Goal: Information Seeking & Learning: Learn about a topic

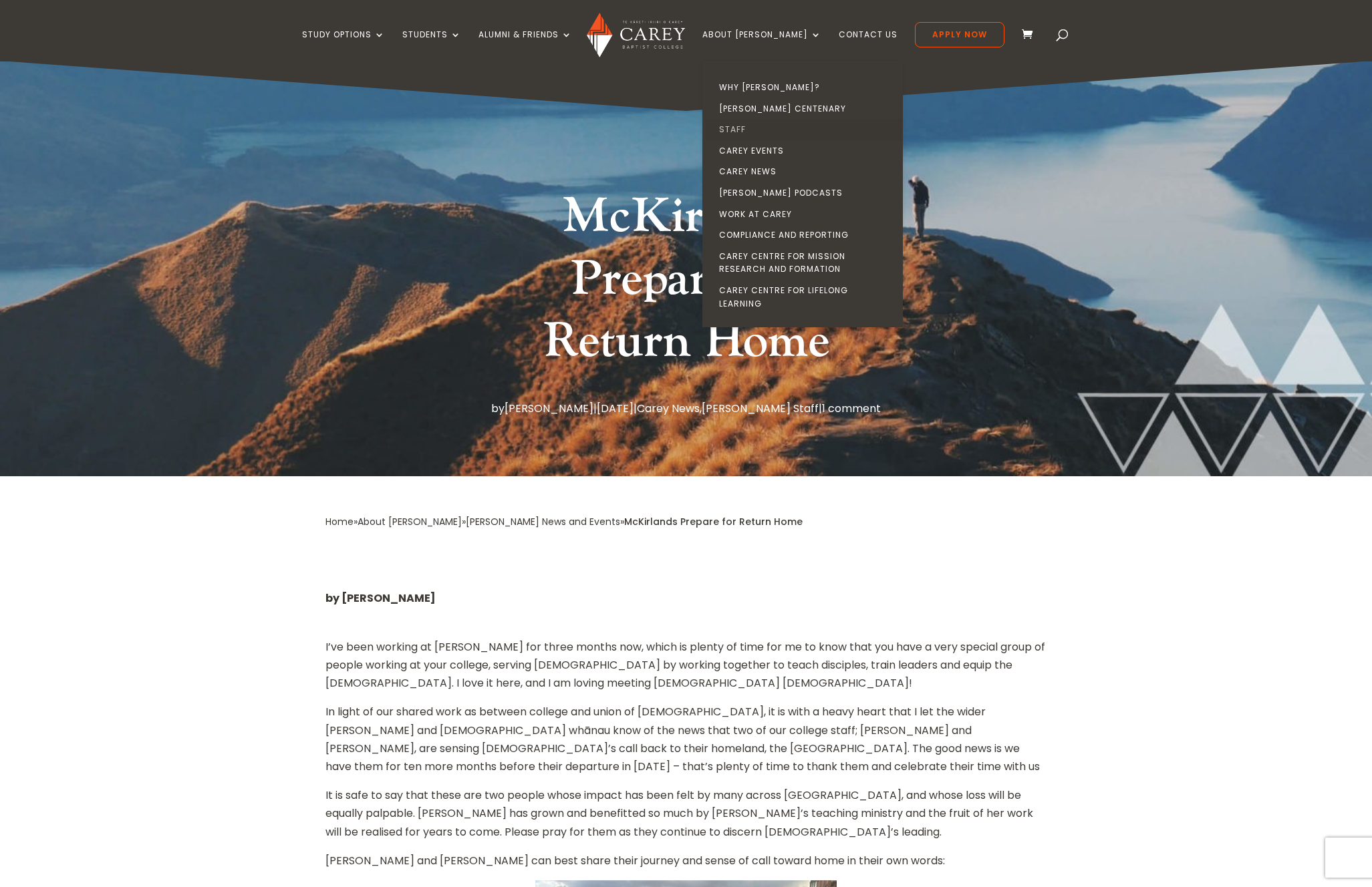
click at [761, 131] on link "Staff" at bounding box center [806, 130] width 200 height 22
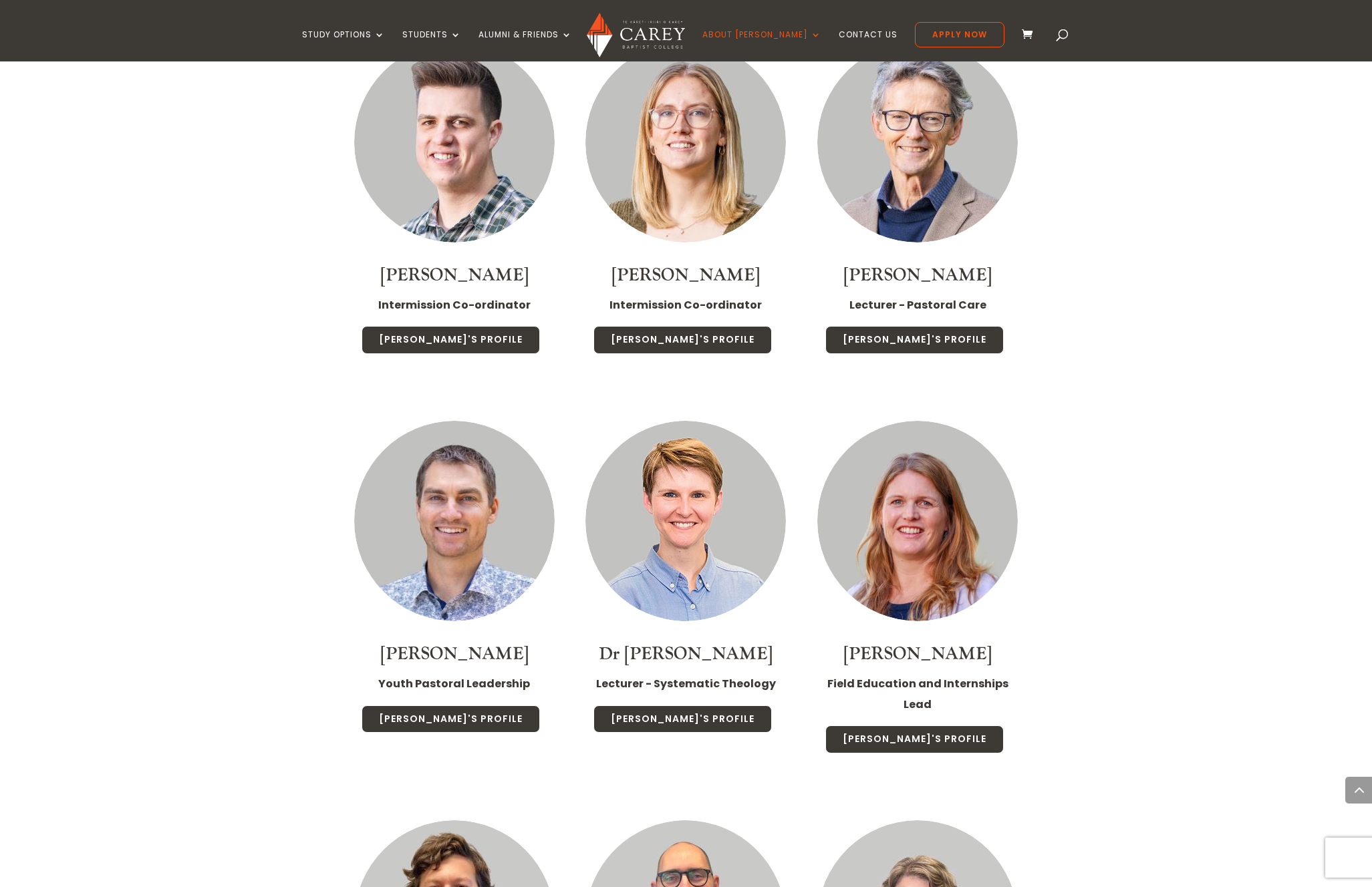
scroll to position [1982, 0]
click at [699, 706] on link "[PERSON_NAME]'s Profile" at bounding box center [682, 720] width 179 height 28
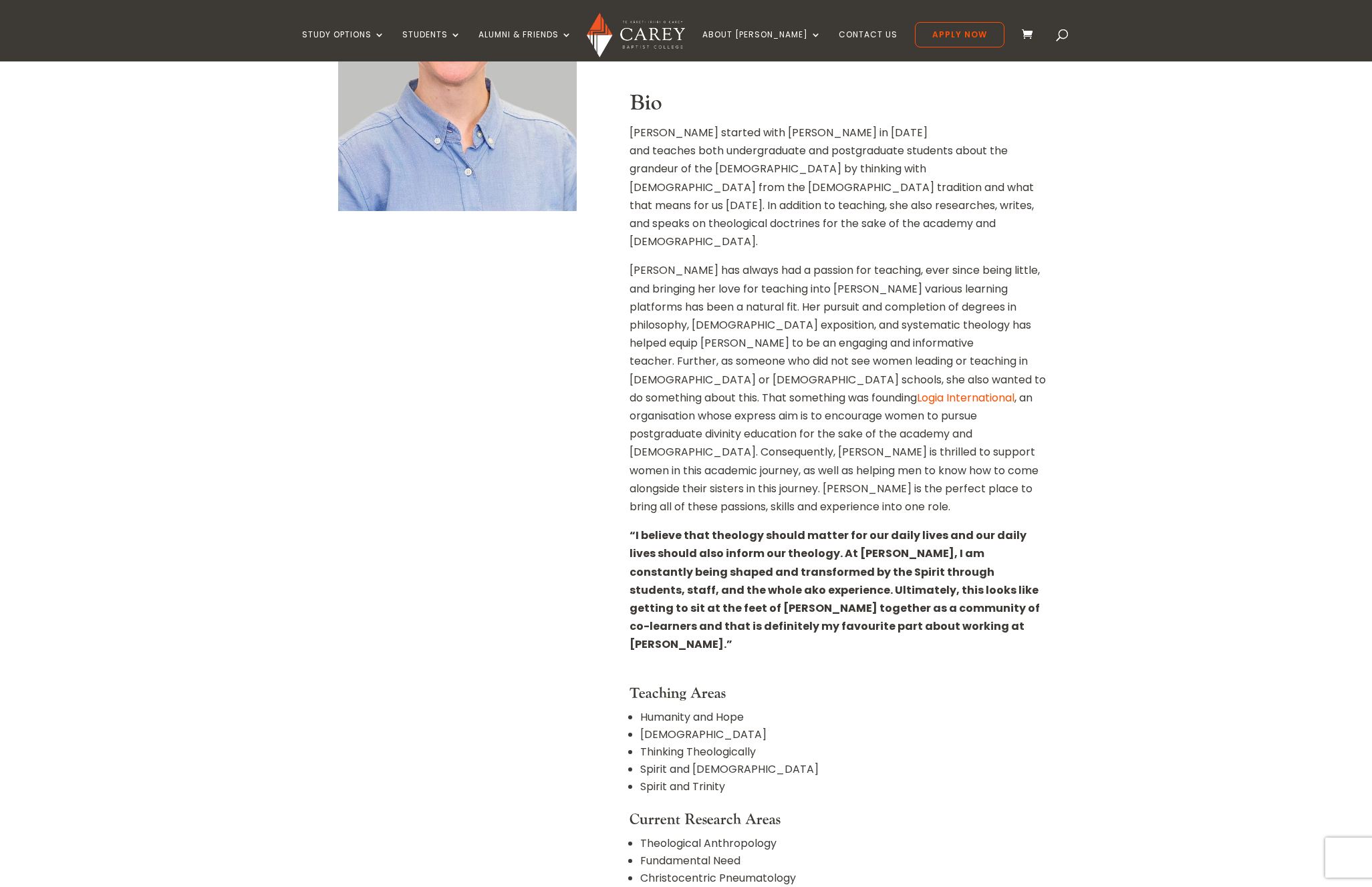
scroll to position [534, 0]
click at [930, 374] on p "Christa has always had a passion for teaching, ever since being little, and bri…" at bounding box center [838, 392] width 417 height 265
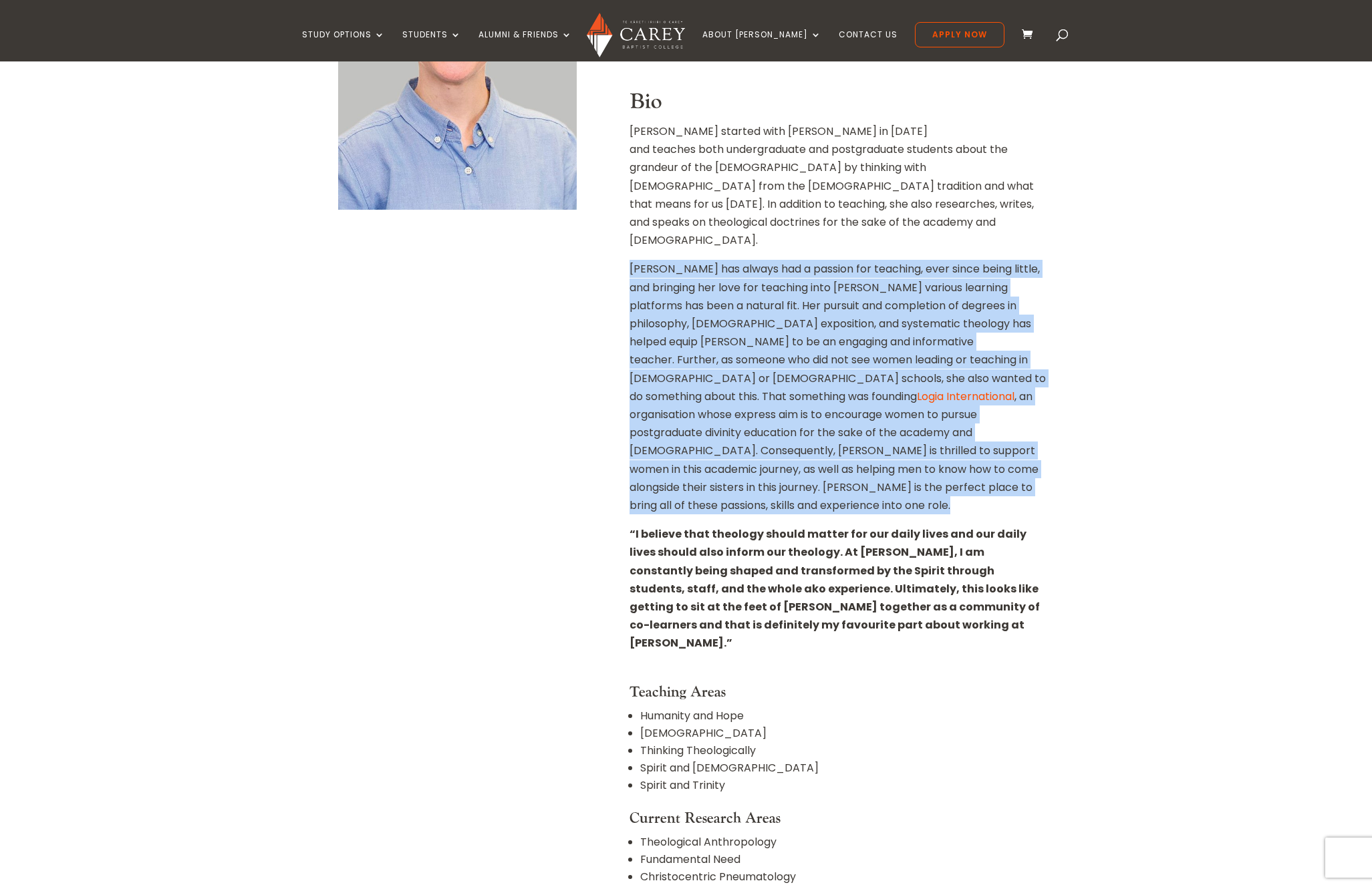
click at [930, 374] on p "Christa has always had a passion for teaching, ever since being little, and bri…" at bounding box center [838, 392] width 417 height 265
click at [859, 378] on p "Christa has always had a passion for teaching, ever since being little, and bri…" at bounding box center [838, 392] width 417 height 265
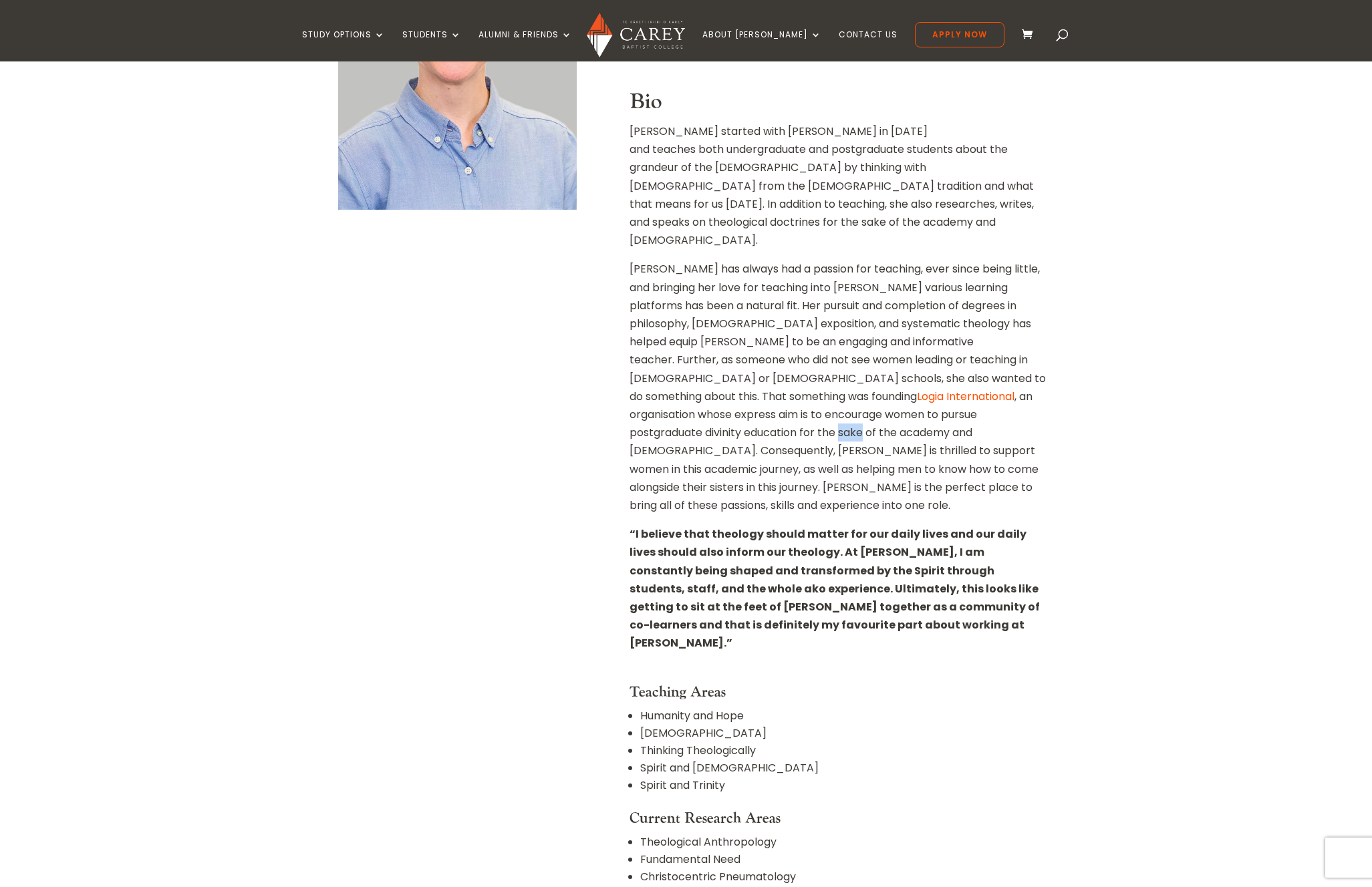
click at [859, 378] on p "Christa has always had a passion for teaching, ever since being little, and bri…" at bounding box center [838, 392] width 417 height 265
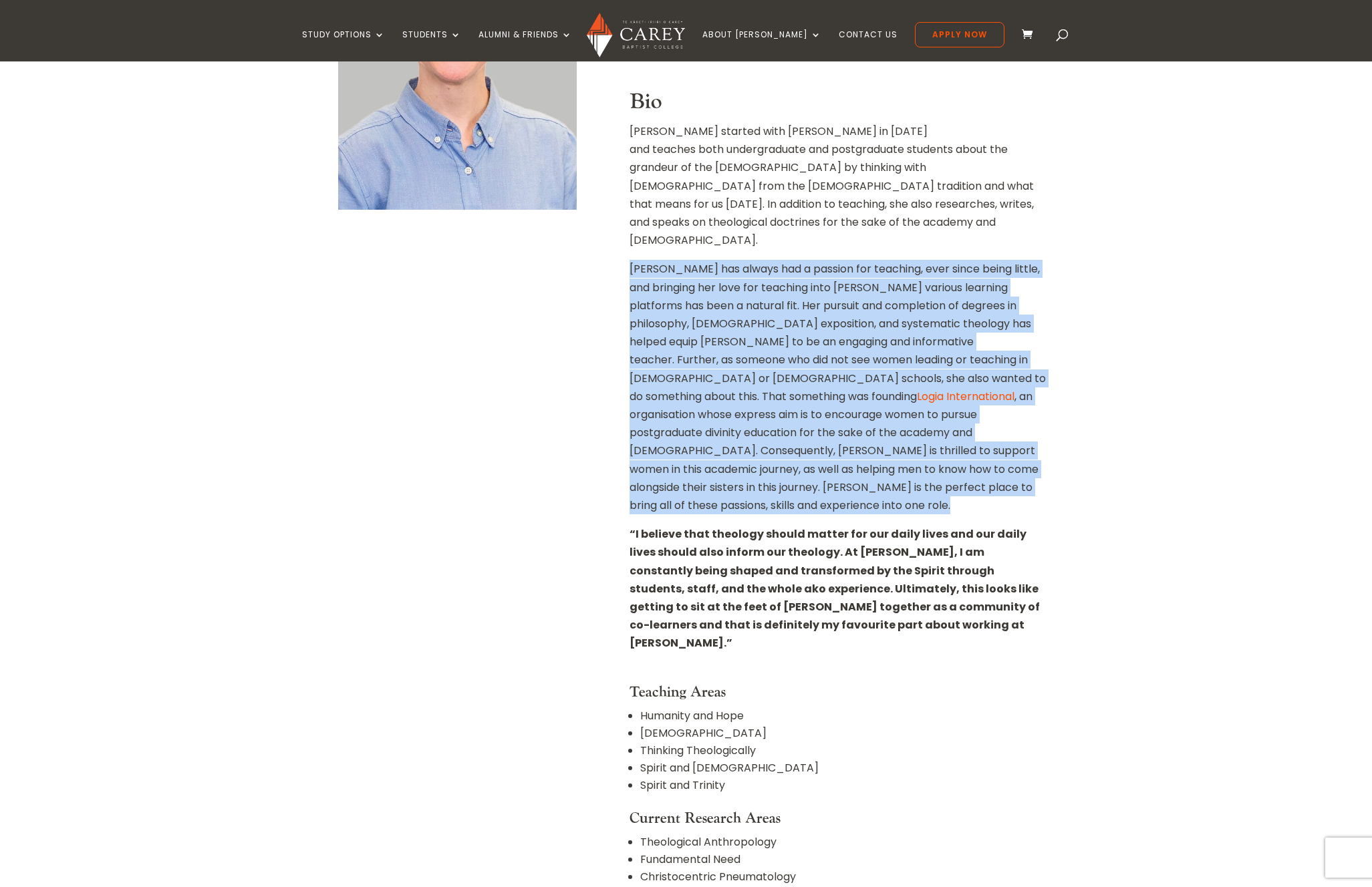
click at [859, 378] on p "Christa has always had a passion for teaching, ever since being little, and bri…" at bounding box center [838, 392] width 417 height 265
click at [807, 381] on p "Christa has always had a passion for teaching, ever since being little, and bri…" at bounding box center [838, 392] width 417 height 265
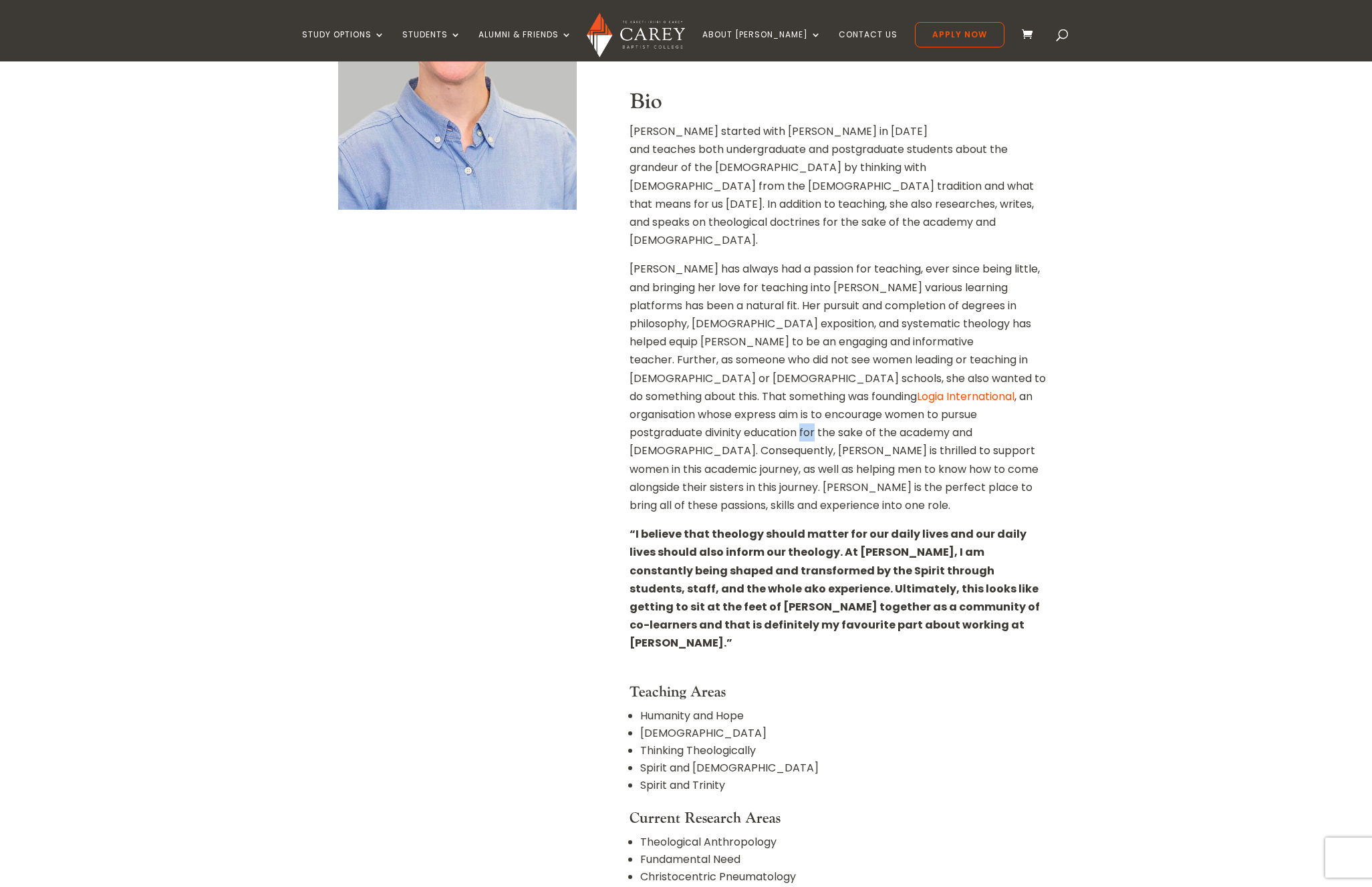
click at [807, 381] on p "Christa has always had a passion for teaching, ever since being little, and bri…" at bounding box center [838, 392] width 417 height 265
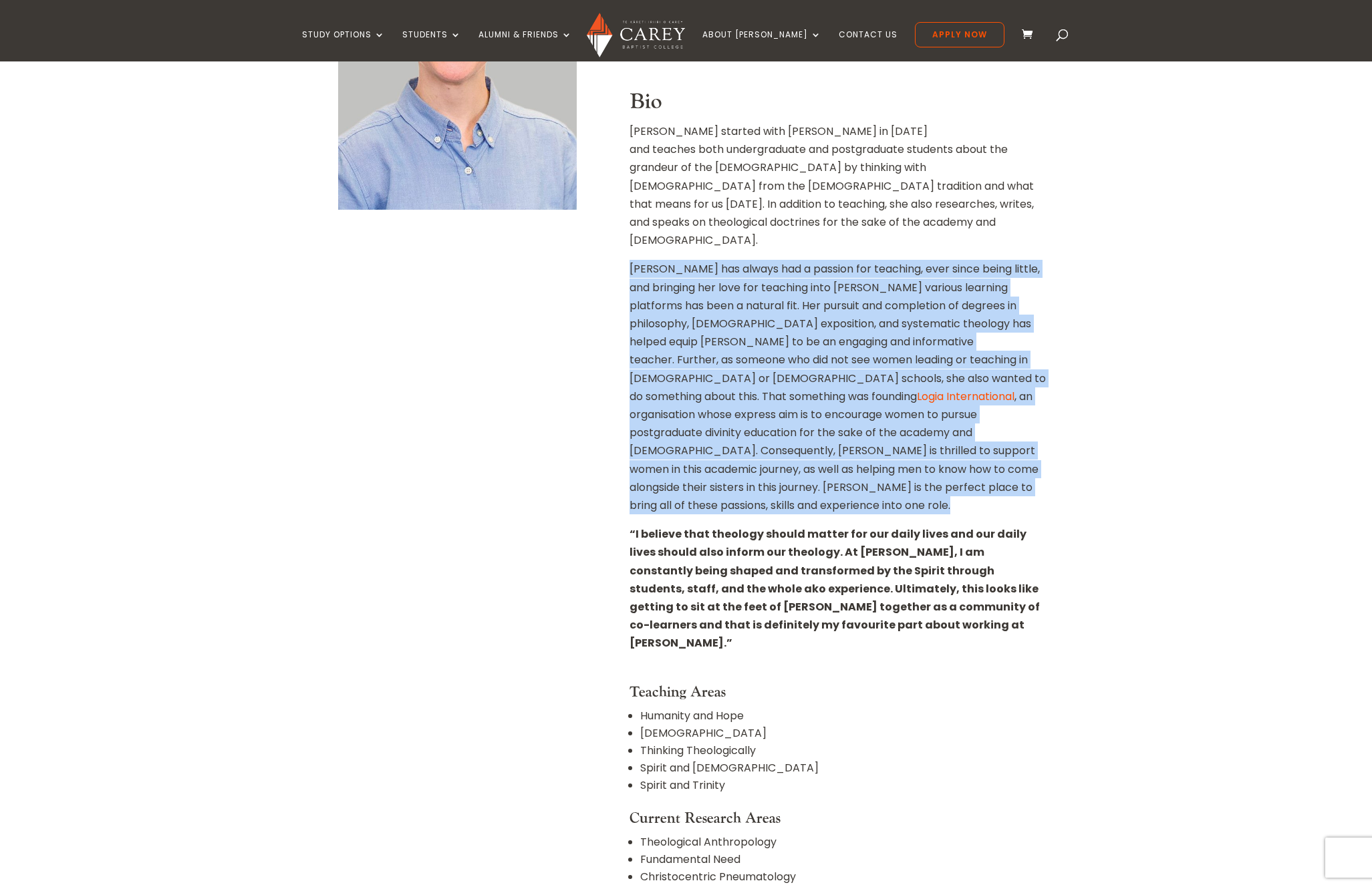
click at [807, 381] on p "Christa has always had a passion for teaching, ever since being little, and bri…" at bounding box center [838, 392] width 417 height 265
click at [911, 375] on p "Christa has always had a passion for teaching, ever since being little, and bri…" at bounding box center [838, 392] width 417 height 265
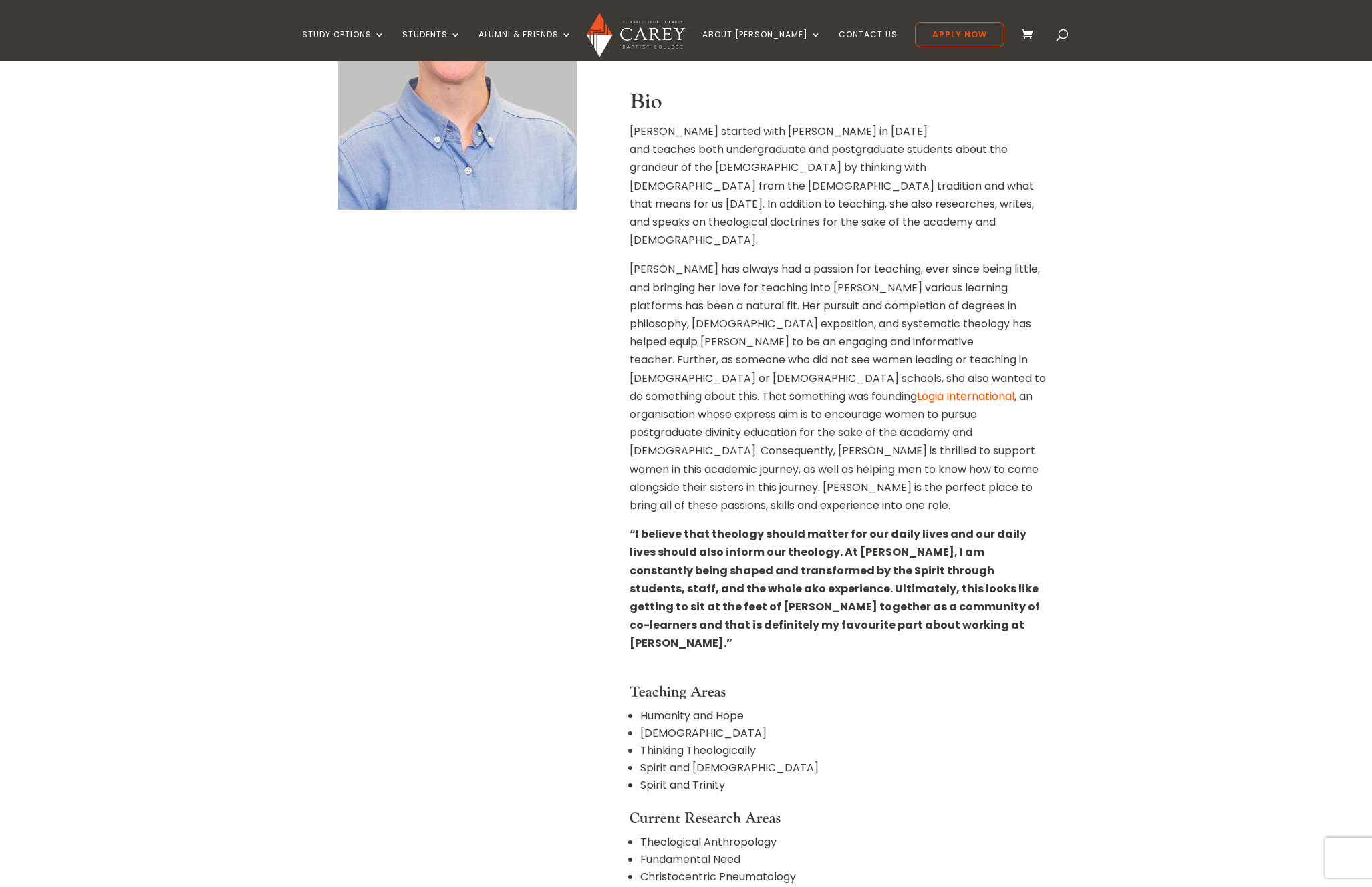
click at [991, 389] on link "Logia International" at bounding box center [966, 396] width 98 height 15
click at [761, 431] on p "Christa has always had a passion for teaching, ever since being little, and bri…" at bounding box center [838, 392] width 417 height 265
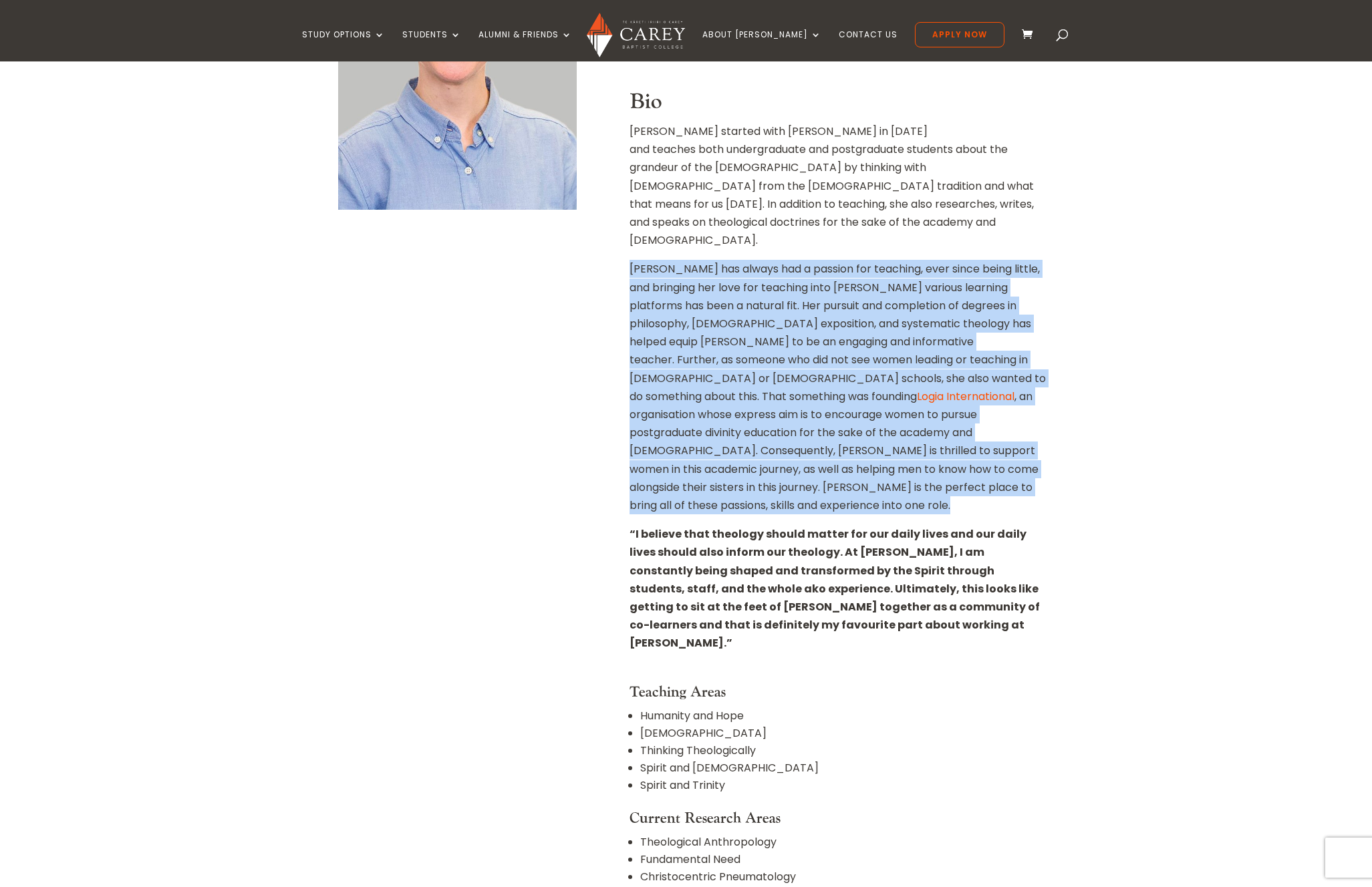
click at [761, 431] on p "Christa has always had a passion for teaching, ever since being little, and bri…" at bounding box center [838, 392] width 417 height 265
click at [741, 434] on p "Christa has always had a passion for teaching, ever since being little, and bri…" at bounding box center [838, 392] width 417 height 265
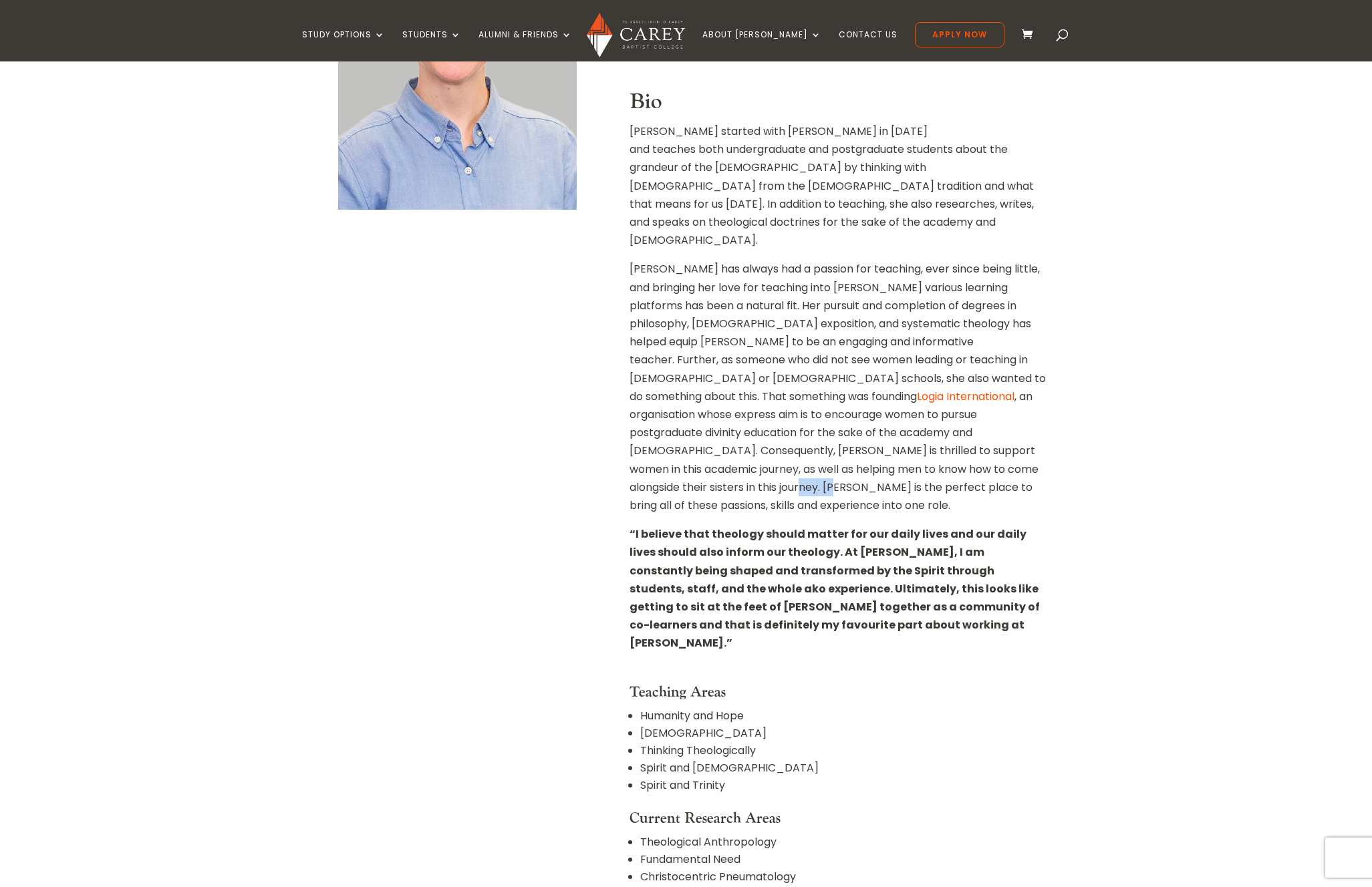
click at [741, 434] on p "Christa has always had a passion for teaching, ever since being little, and bri…" at bounding box center [838, 392] width 417 height 265
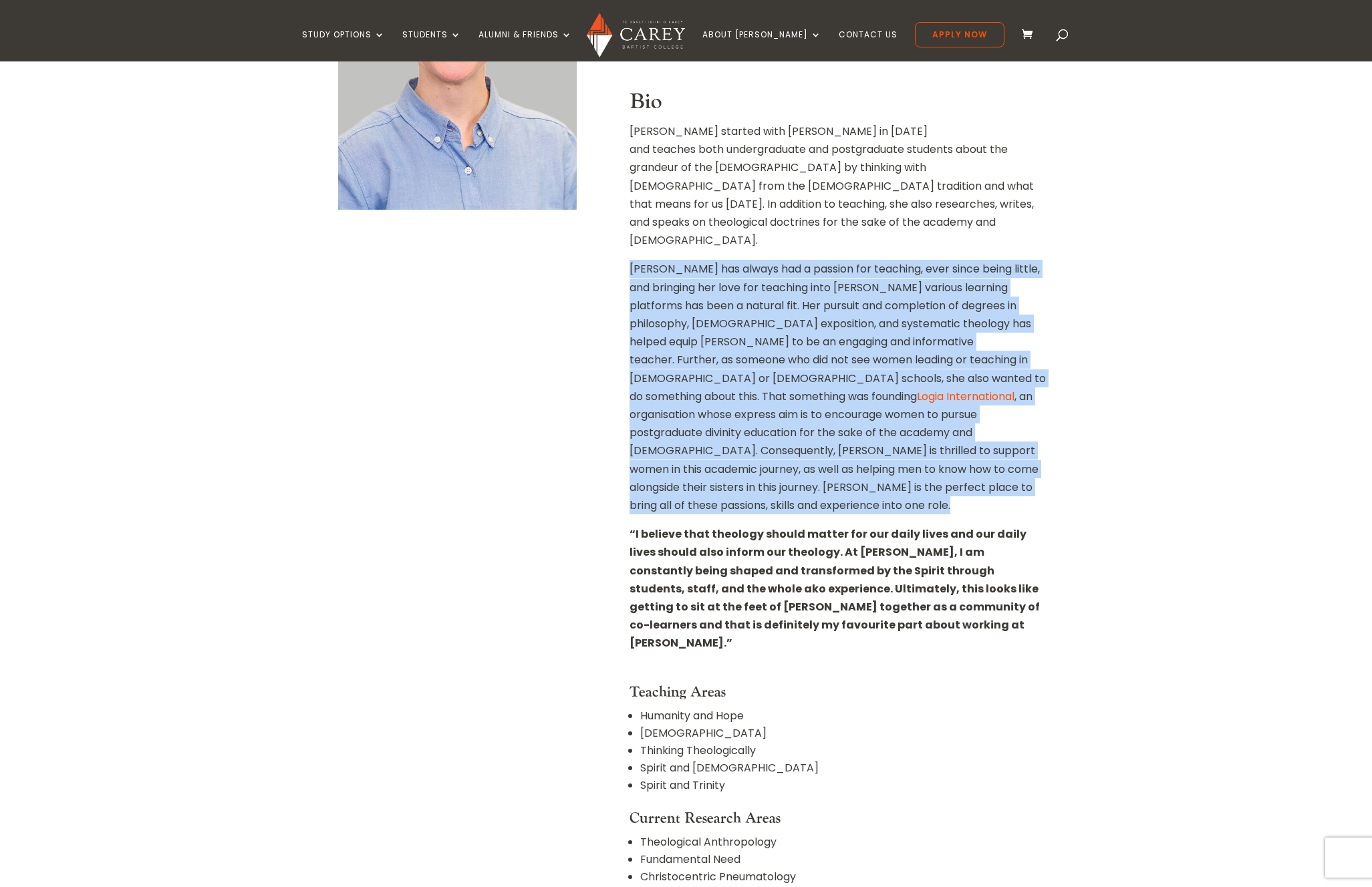
click at [741, 434] on p "Christa has always had a passion for teaching, ever since being little, and bri…" at bounding box center [838, 392] width 417 height 265
click at [753, 434] on p "Christa has always had a passion for teaching, ever since being little, and bri…" at bounding box center [838, 392] width 417 height 265
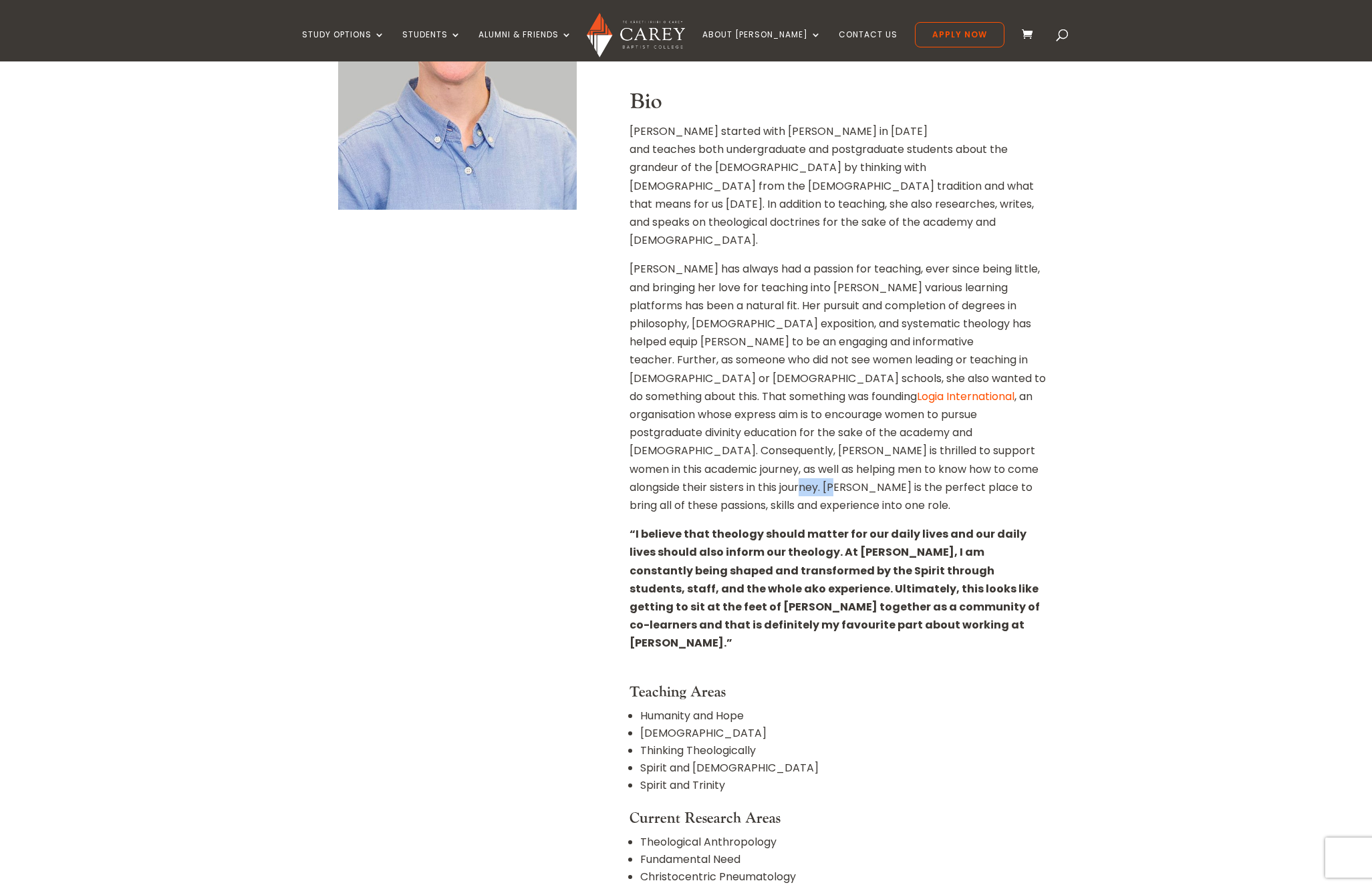
click at [753, 434] on p "Christa has always had a passion for teaching, ever since being little, and bri…" at bounding box center [838, 392] width 417 height 265
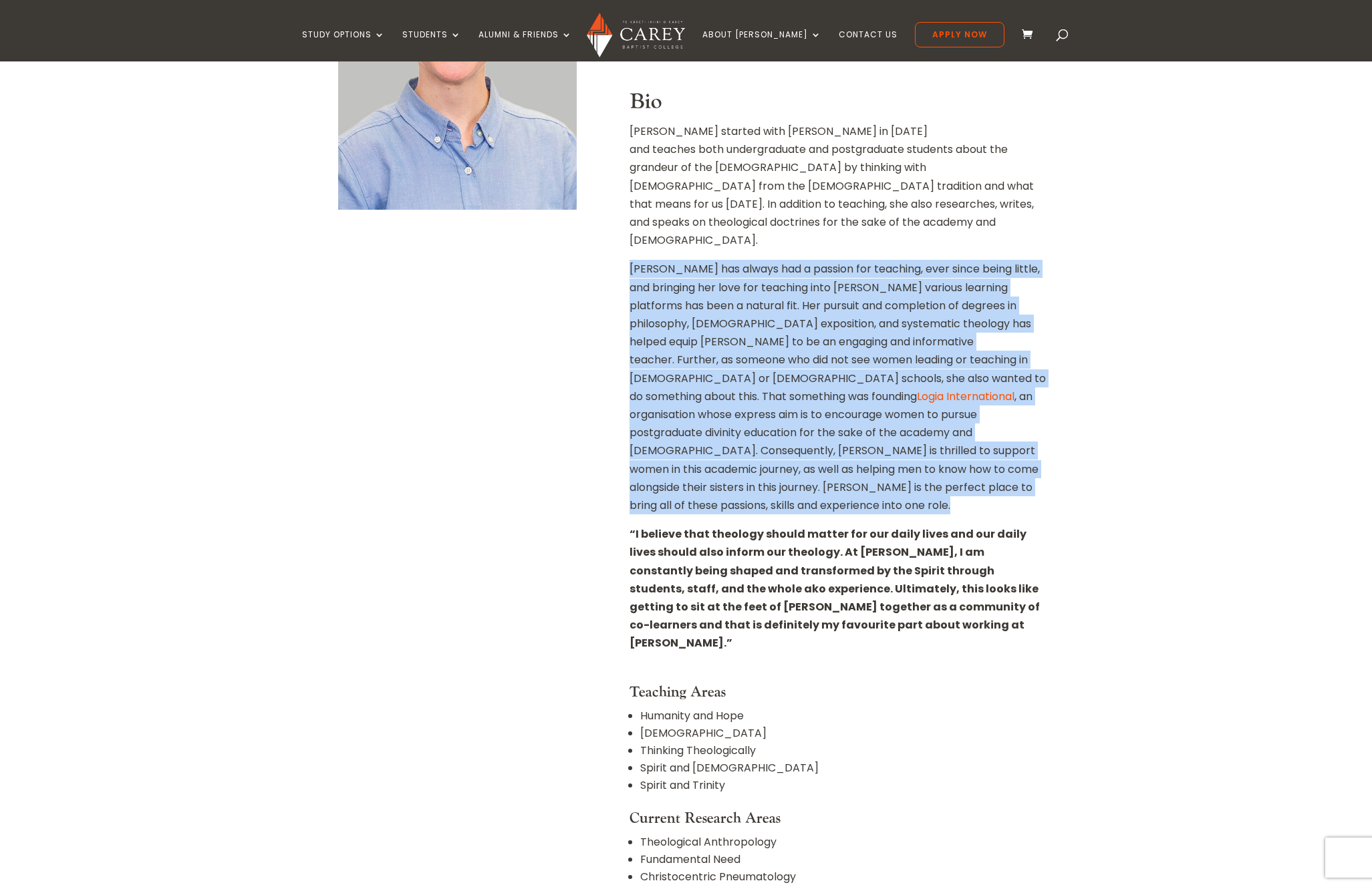
click at [753, 434] on p "Christa has always had a passion for teaching, ever since being little, and bri…" at bounding box center [838, 392] width 417 height 265
click at [716, 435] on p "Christa has always had a passion for teaching, ever since being little, and bri…" at bounding box center [838, 392] width 417 height 265
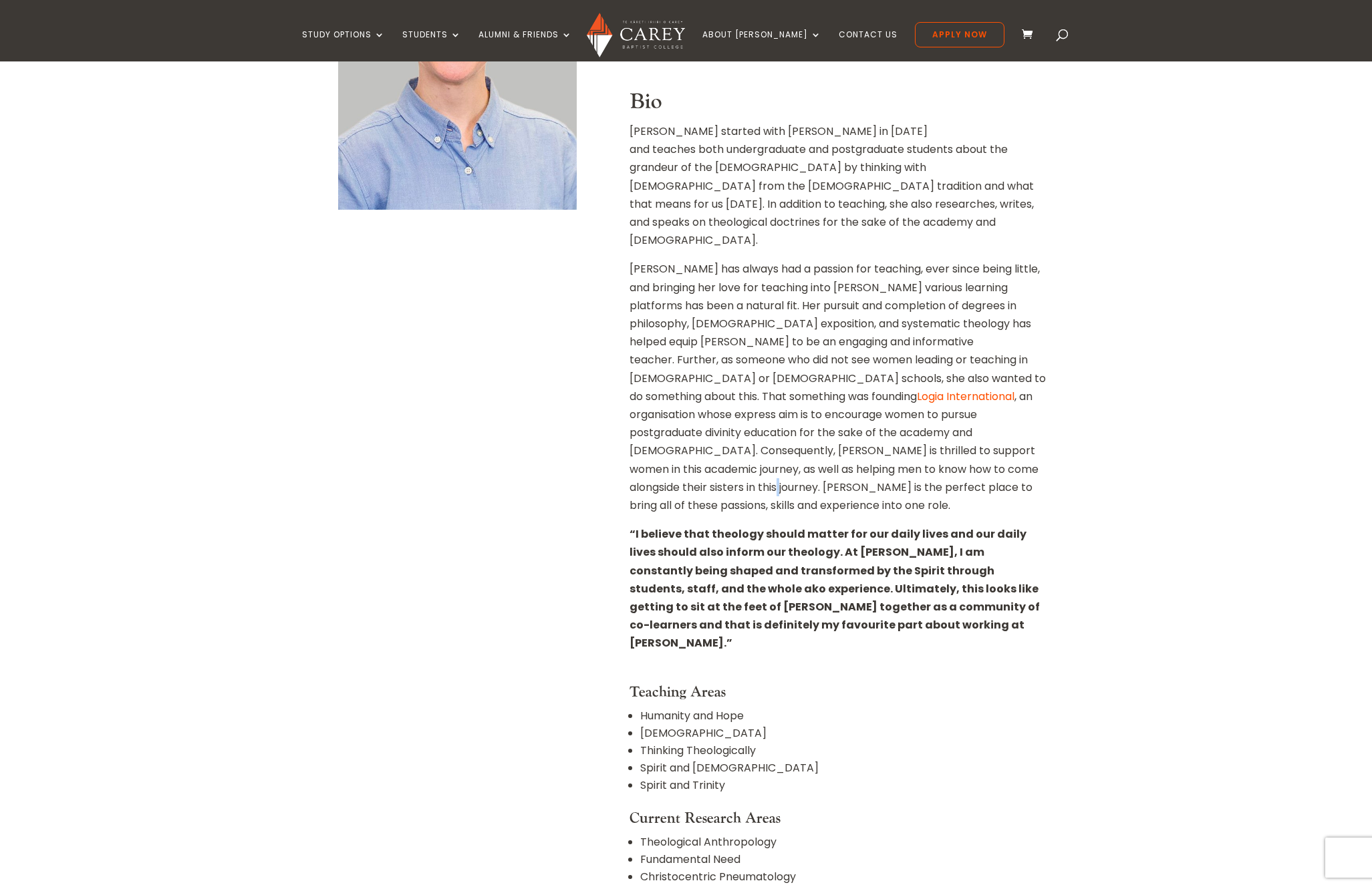
click at [716, 435] on p "Christa has always had a passion for teaching, ever since being little, and bri…" at bounding box center [838, 392] width 417 height 265
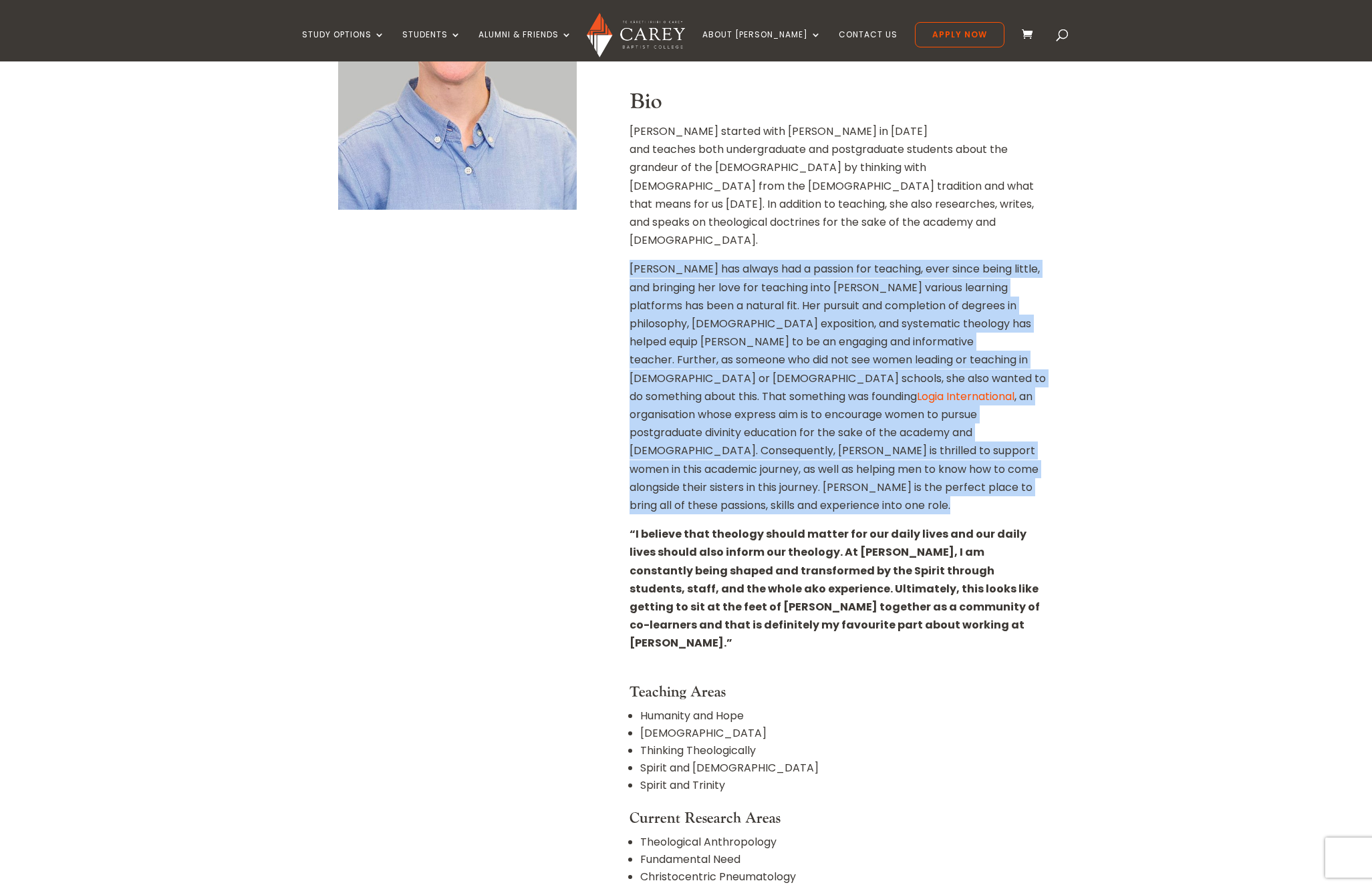
click at [716, 435] on p "Christa has always had a passion for teaching, ever since being little, and bri…" at bounding box center [838, 392] width 417 height 265
click at [746, 434] on p "Christa has always had a passion for teaching, ever since being little, and bri…" at bounding box center [838, 392] width 417 height 265
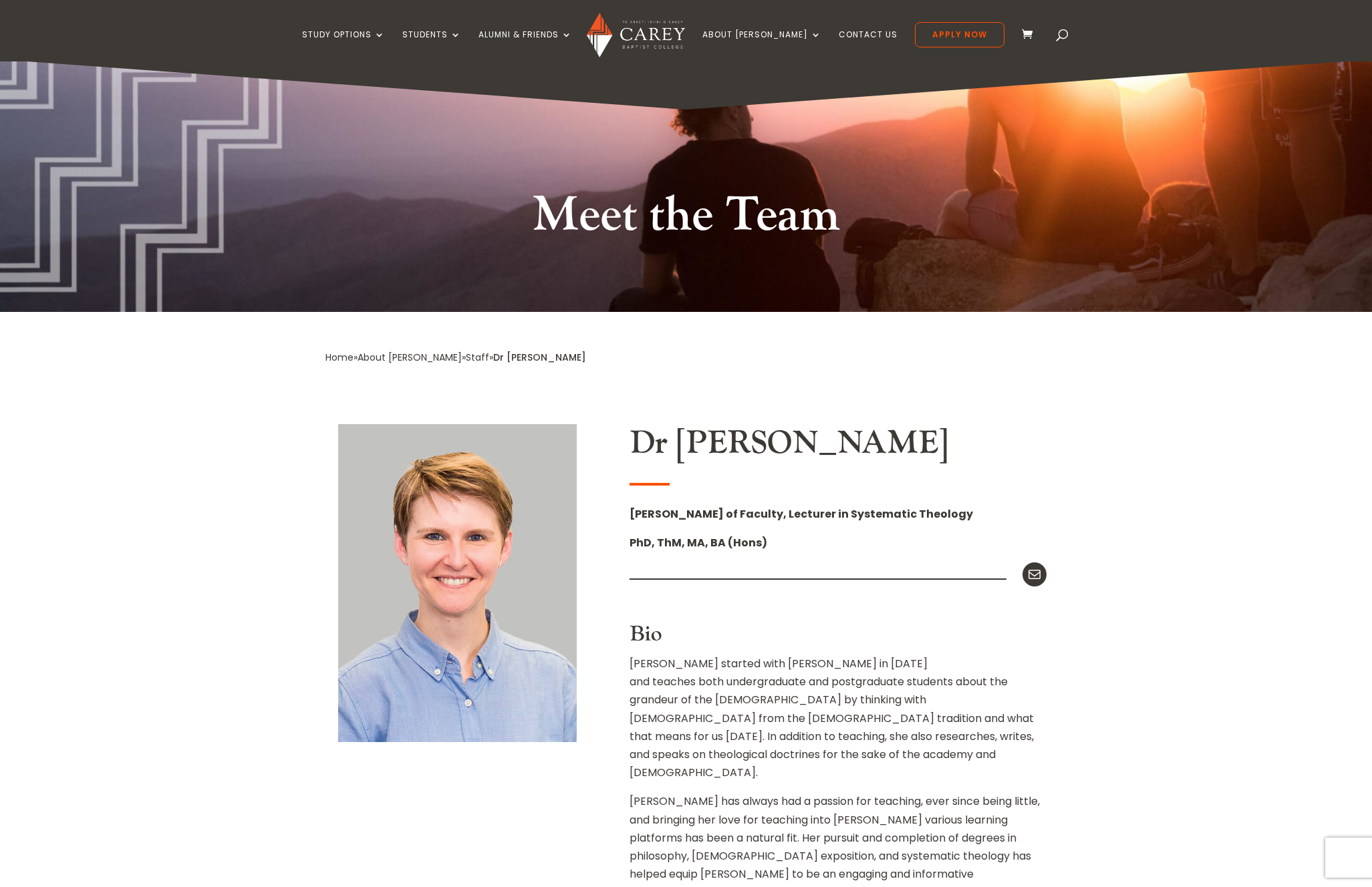
scroll to position [0, 0]
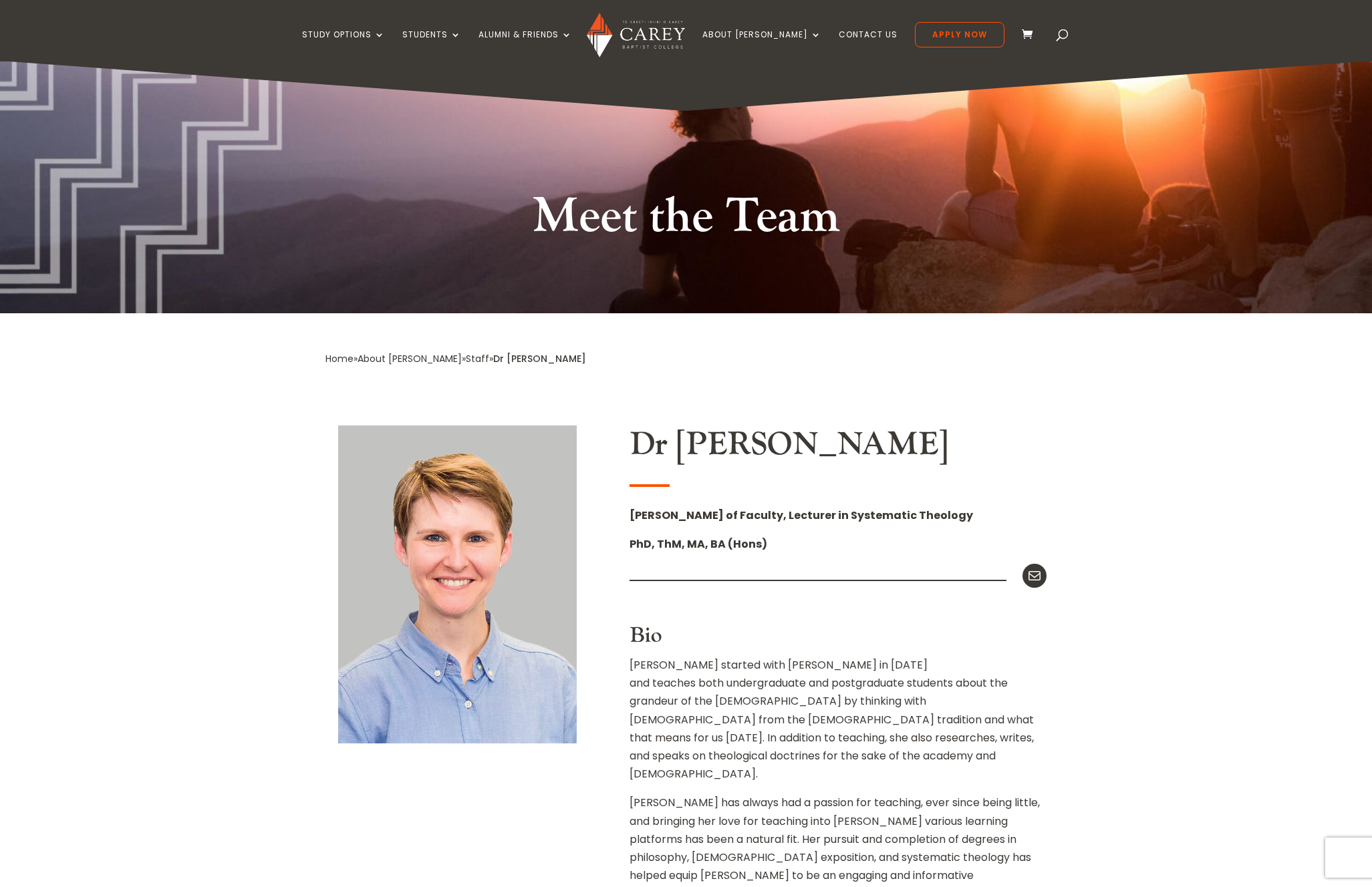
click at [724, 452] on h2 "Dr [PERSON_NAME]" at bounding box center [838, 448] width 417 height 46
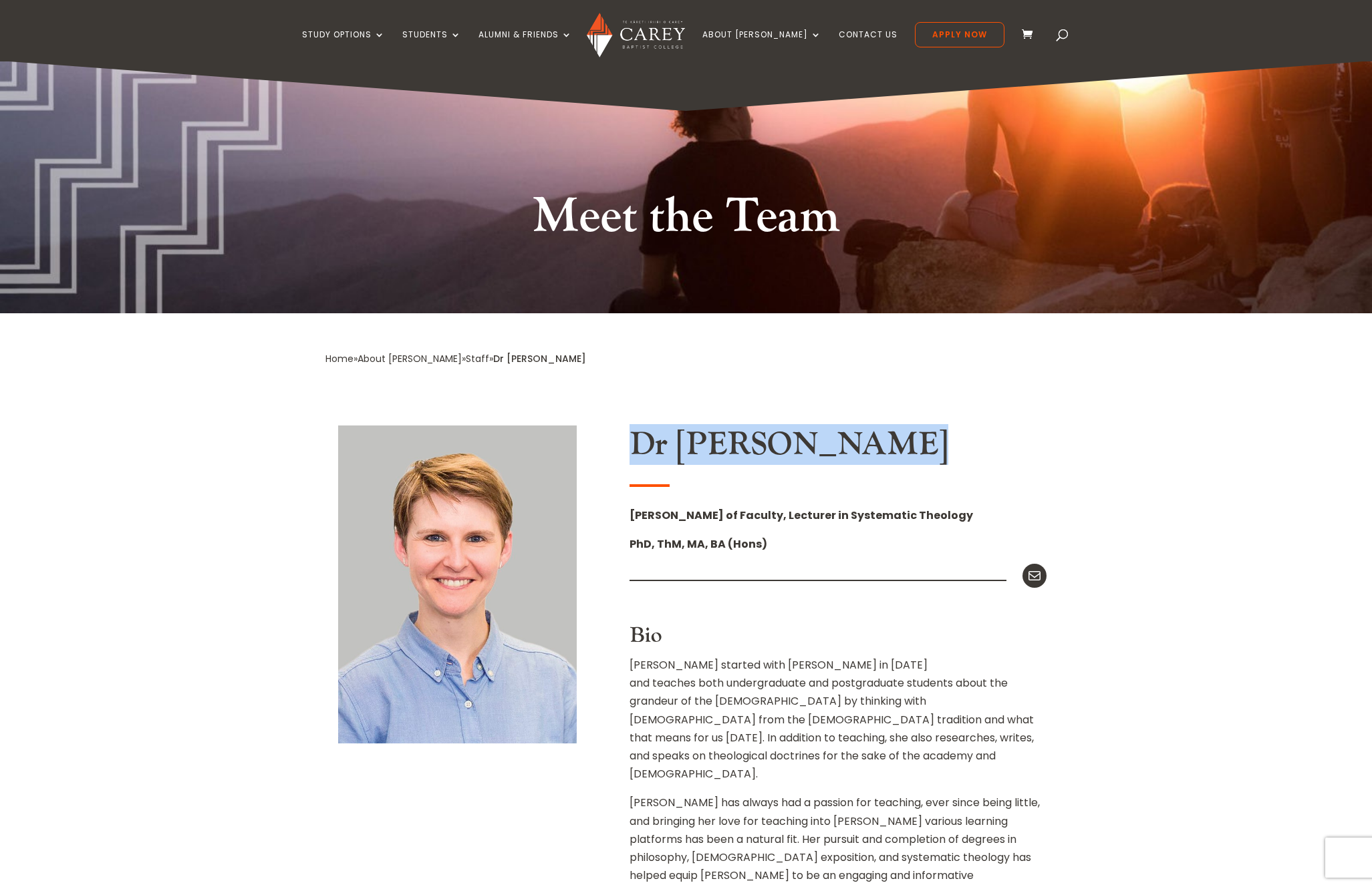
click at [724, 452] on h2 "Dr [PERSON_NAME]" at bounding box center [838, 448] width 417 height 46
click at [641, 444] on h2 "Dr [PERSON_NAME]" at bounding box center [838, 448] width 417 height 46
click at [748, 441] on h2 "Dr [PERSON_NAME]" at bounding box center [838, 448] width 417 height 46
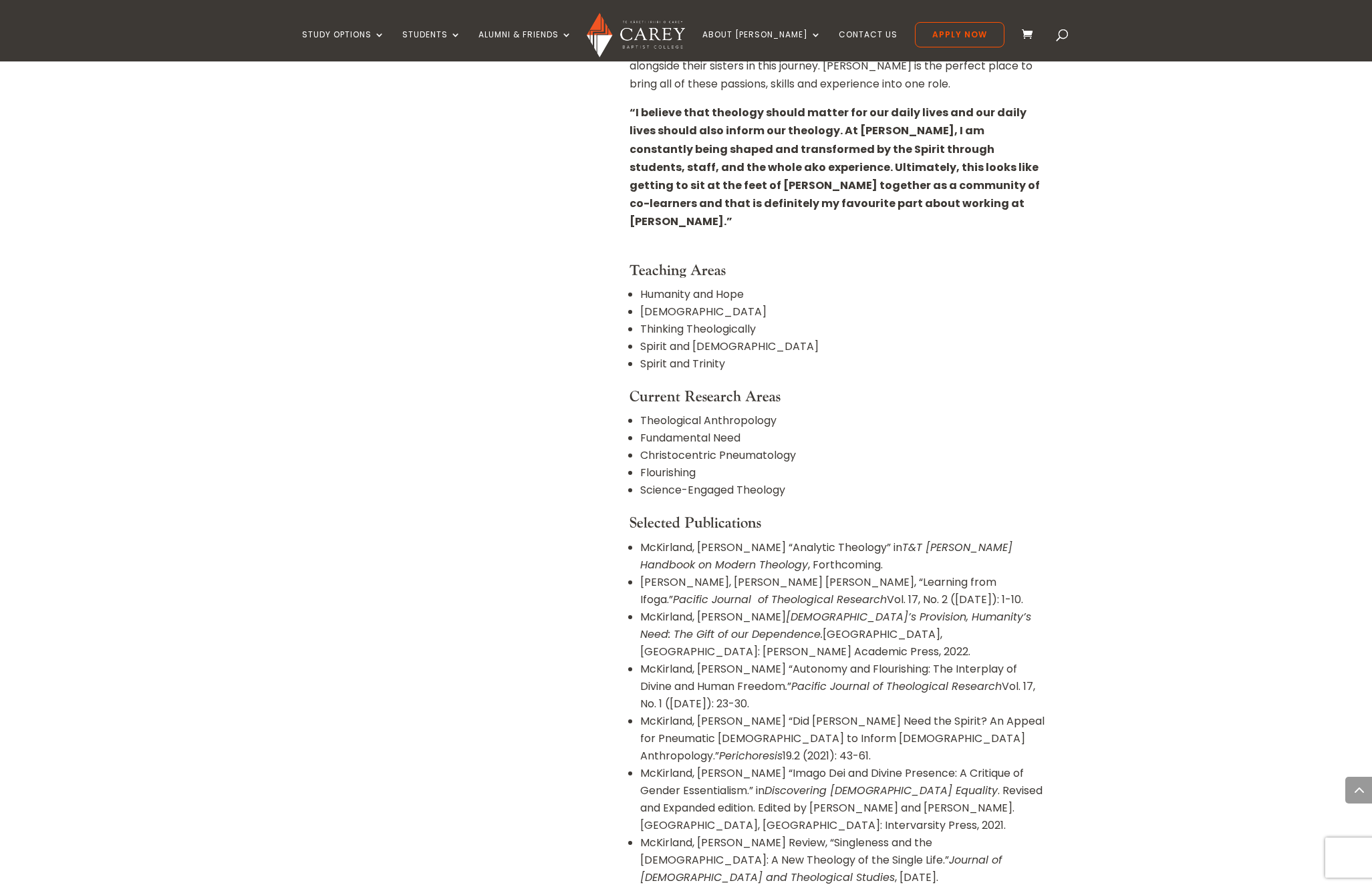
scroll to position [945, 0]
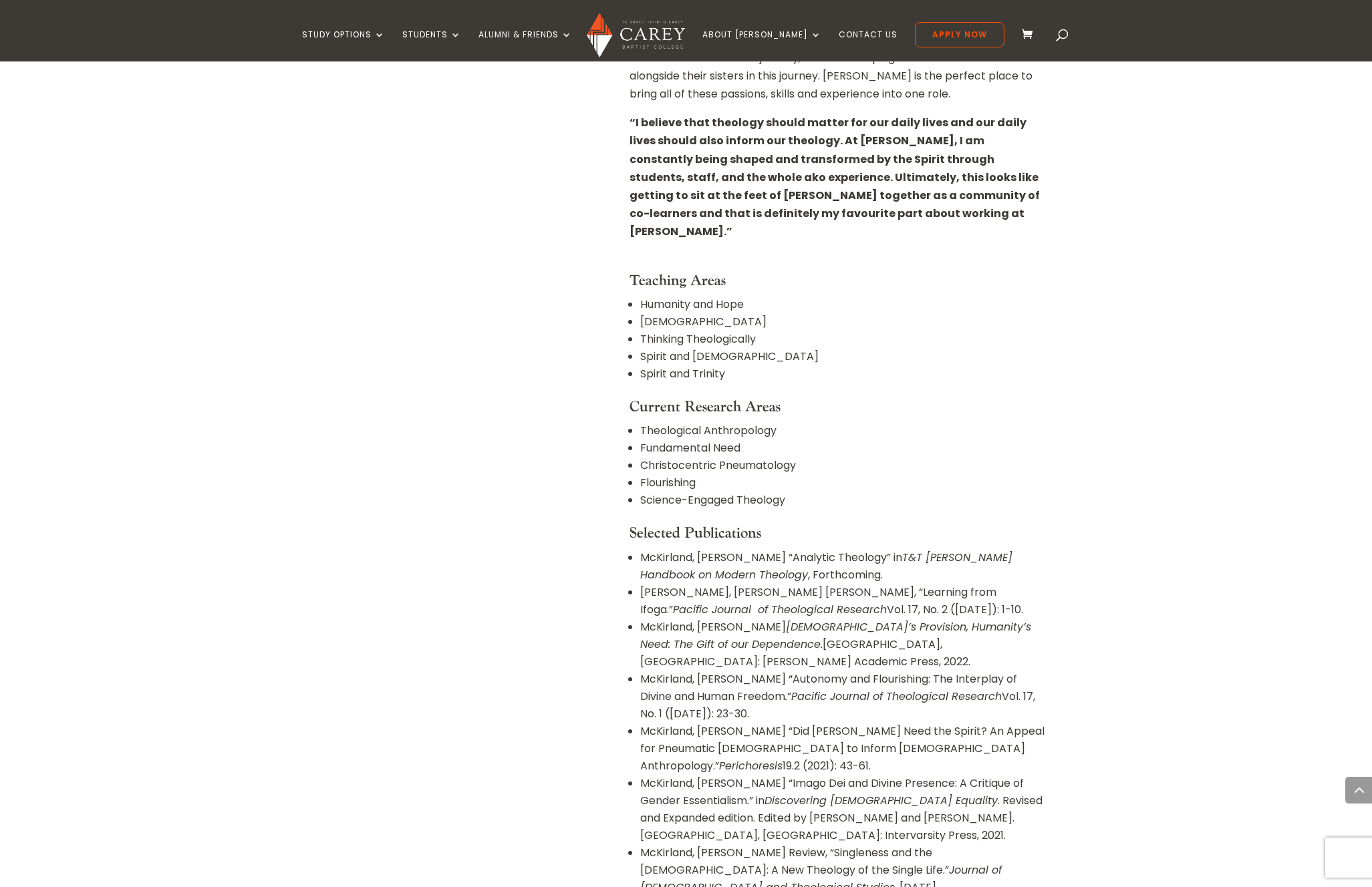
click at [707, 492] on li "Science-Engaged Theology" at bounding box center [843, 500] width 406 height 18
click at [667, 474] on li "Flourishing" at bounding box center [843, 483] width 406 height 18
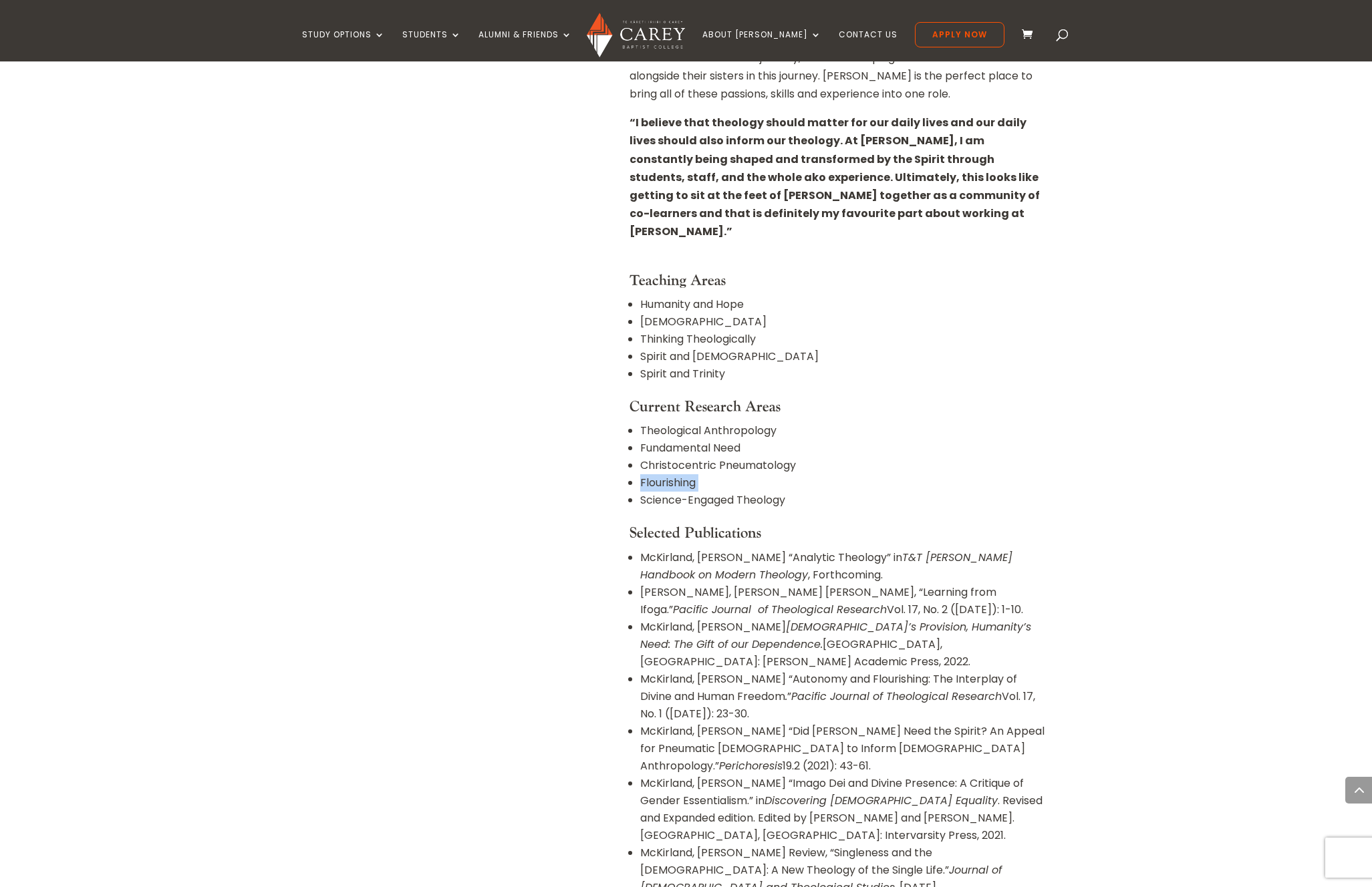
click at [667, 474] on li "Flourishing" at bounding box center [843, 483] width 406 height 18
click at [669, 457] on li "Christocentric Pneumatology" at bounding box center [843, 466] width 406 height 18
click at [678, 439] on li "Fundamental Need" at bounding box center [843, 448] width 406 height 18
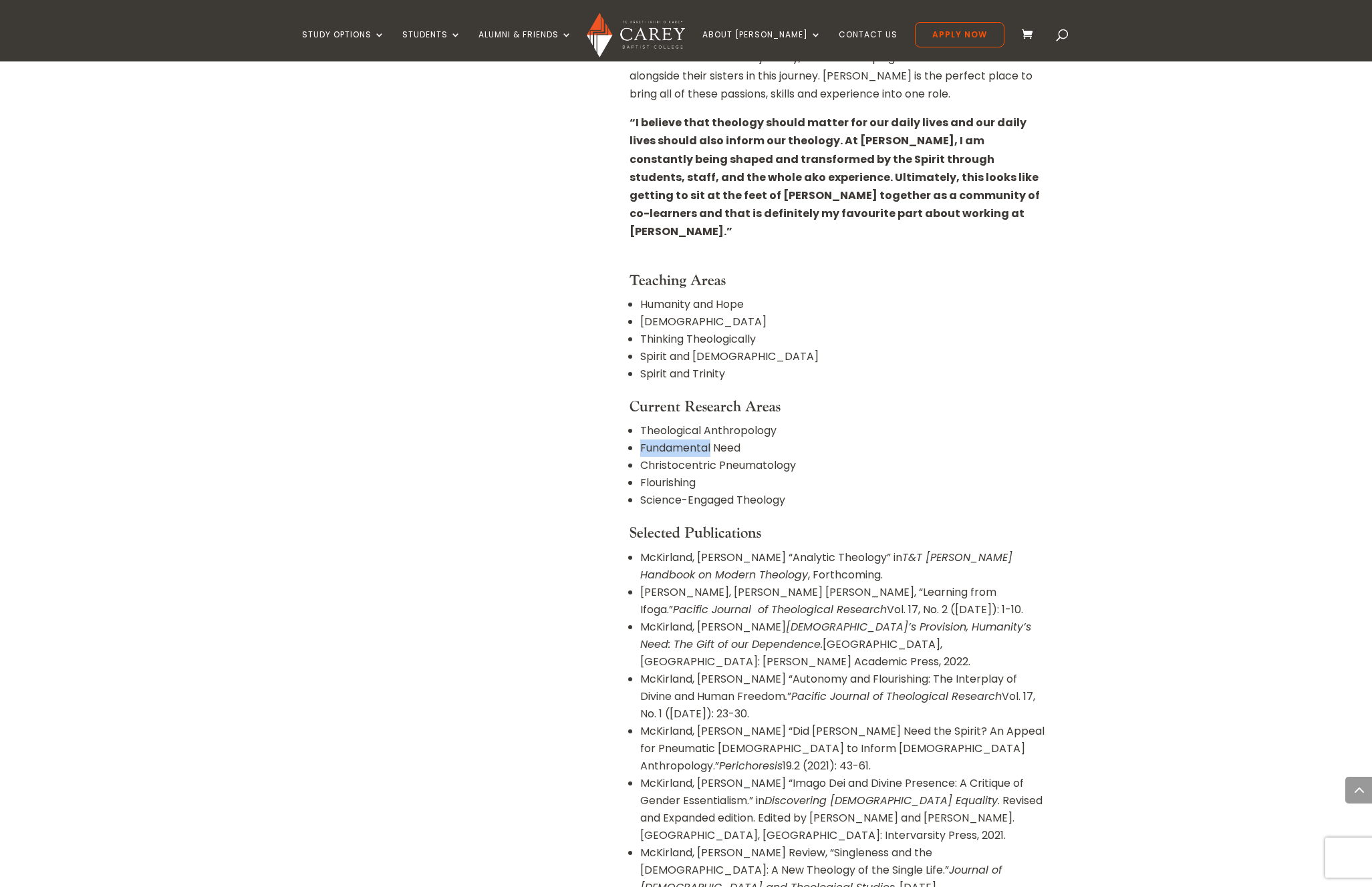
click at [678, 439] on li "Fundamental Need" at bounding box center [843, 448] width 406 height 18
click at [680, 422] on li "Theological Anthropology" at bounding box center [843, 431] width 406 height 18
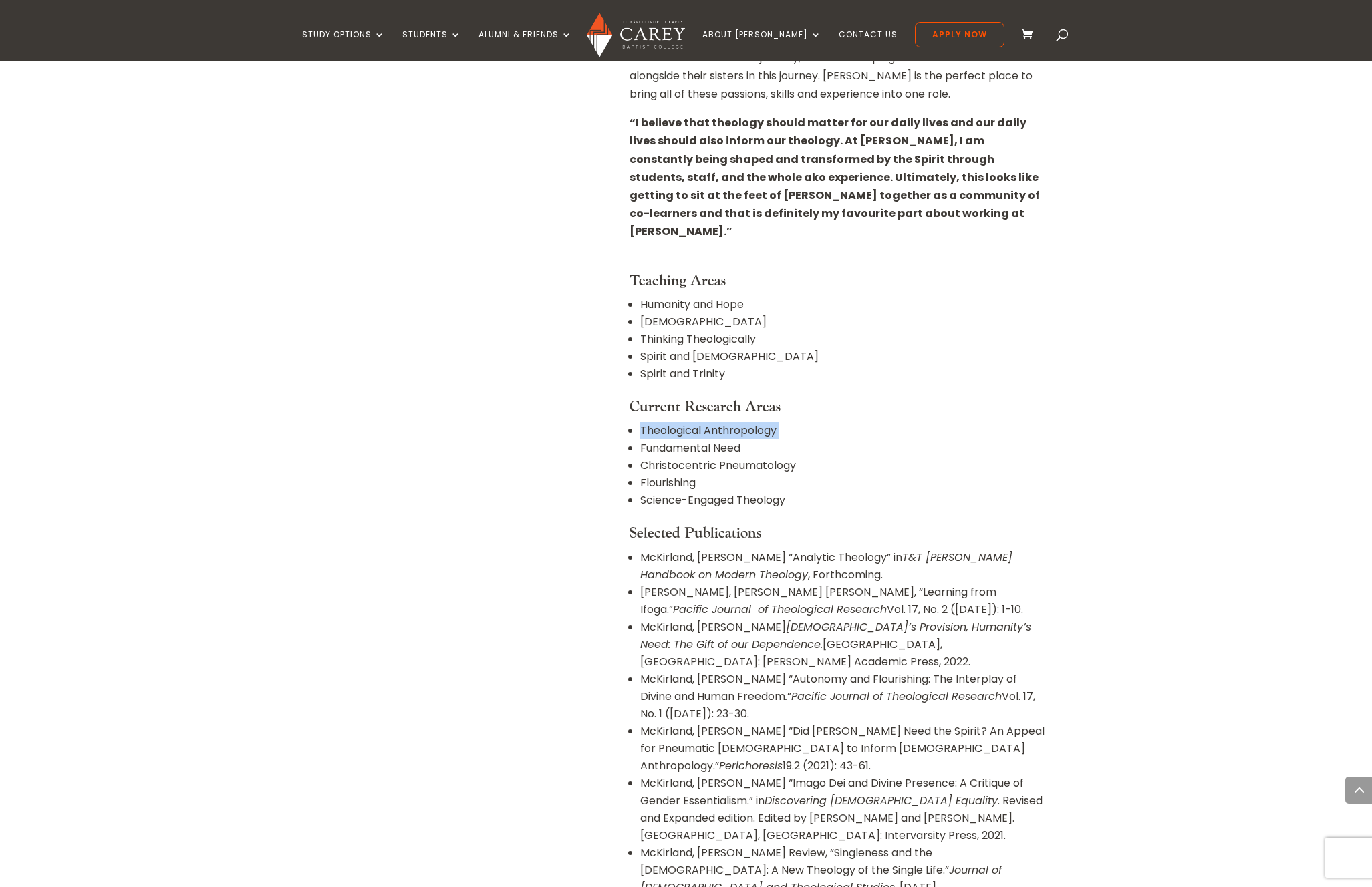
click at [720, 422] on li "Theological Anthropology" at bounding box center [843, 431] width 406 height 18
click at [682, 422] on li "Theological Anthropology" at bounding box center [843, 431] width 406 height 18
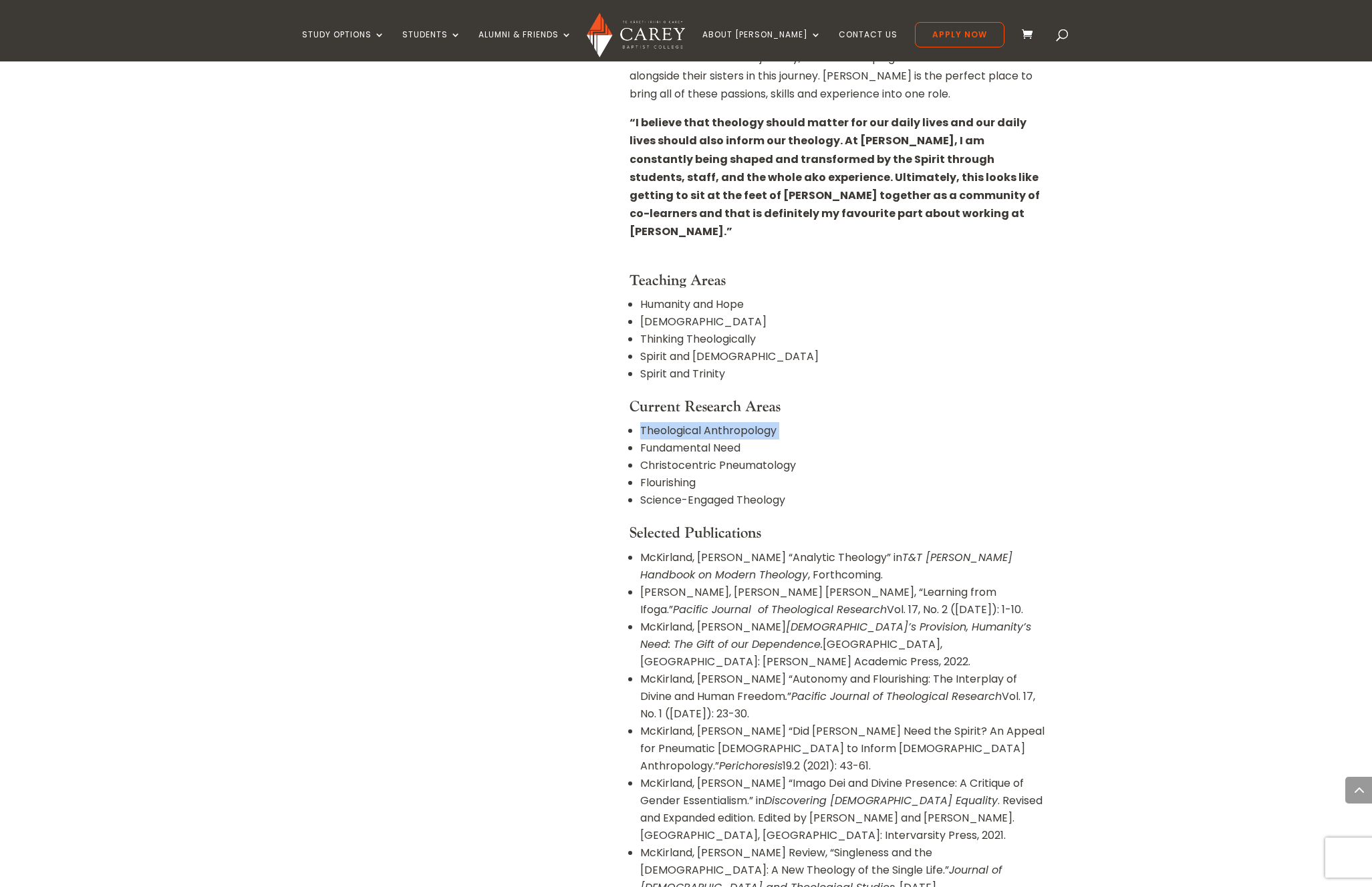
click at [682, 422] on li "Theological Anthropology" at bounding box center [843, 431] width 406 height 18
click at [733, 422] on li "Theological Anthropology" at bounding box center [843, 431] width 406 height 18
click at [678, 422] on li "Theological Anthropology" at bounding box center [843, 431] width 406 height 18
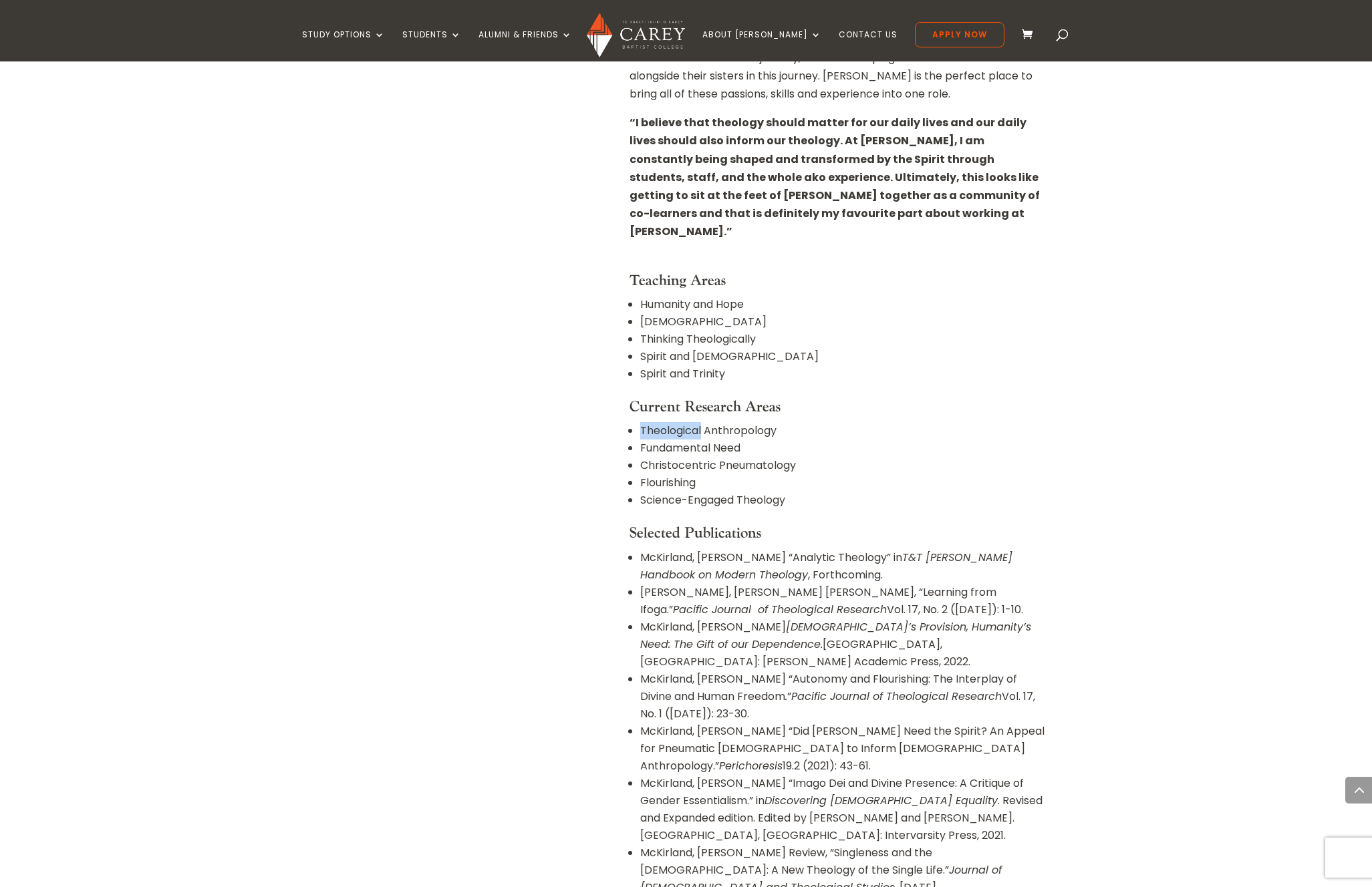
click at [678, 422] on li "Theological Anthropology" at bounding box center [843, 431] width 406 height 18
click at [732, 422] on li "Theological Anthropology" at bounding box center [843, 431] width 406 height 18
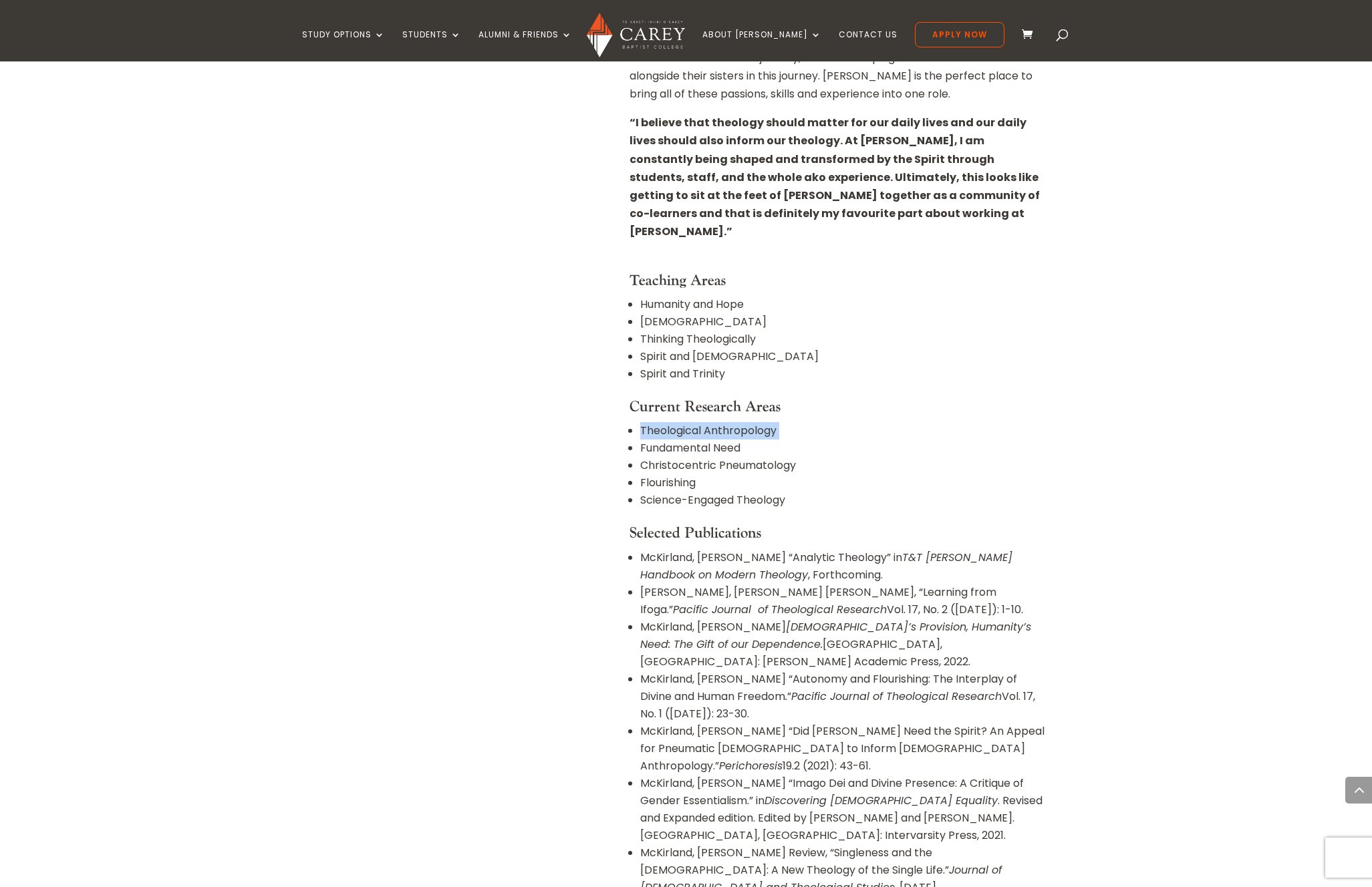
click at [678, 422] on li "Theological Anthropology" at bounding box center [843, 431] width 406 height 18
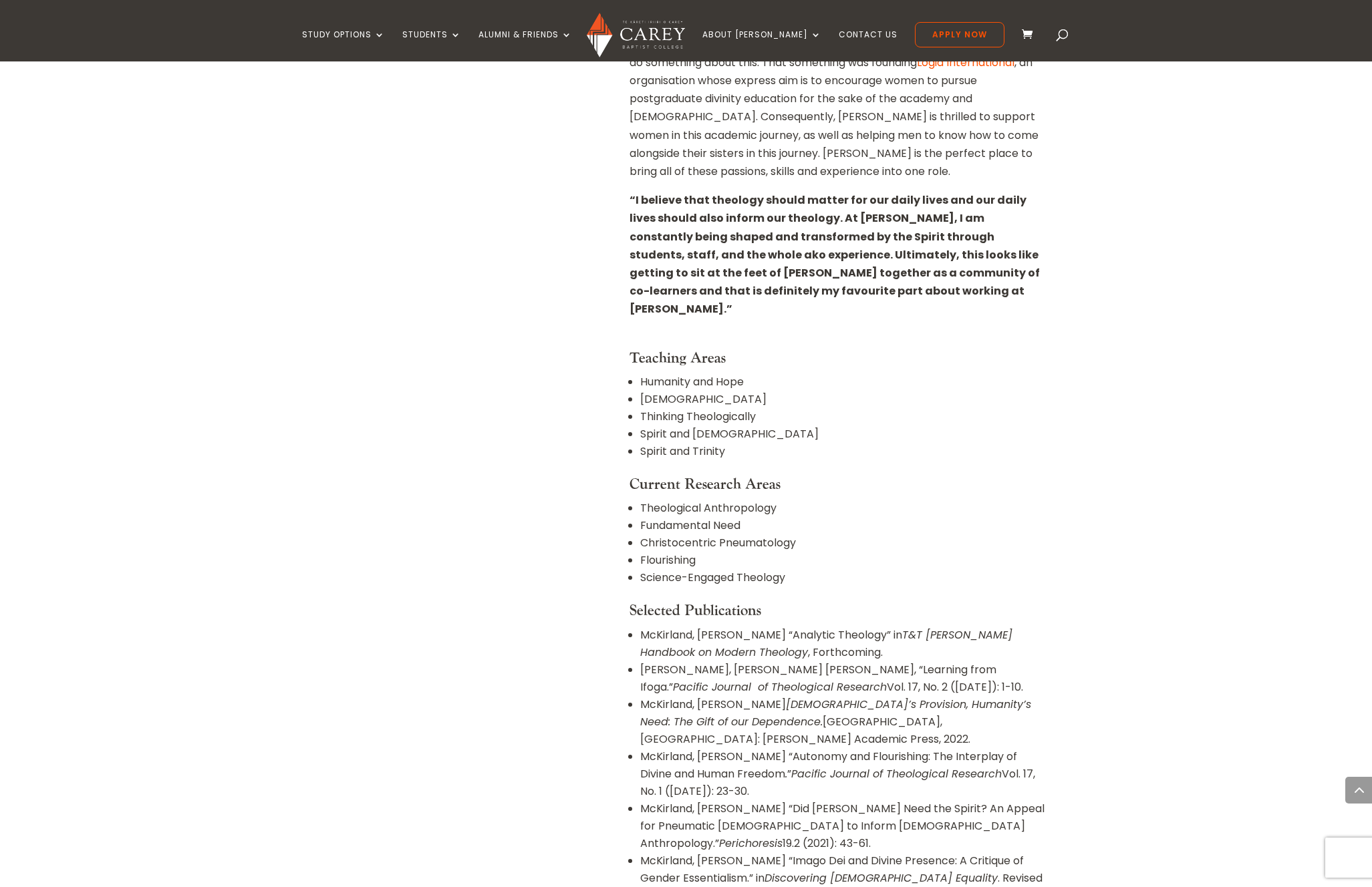
scroll to position [865, 0]
click at [661, 445] on li "Spirit and Trinity" at bounding box center [843, 454] width 406 height 18
click at [668, 393] on li "Christology" at bounding box center [843, 402] width 406 height 18
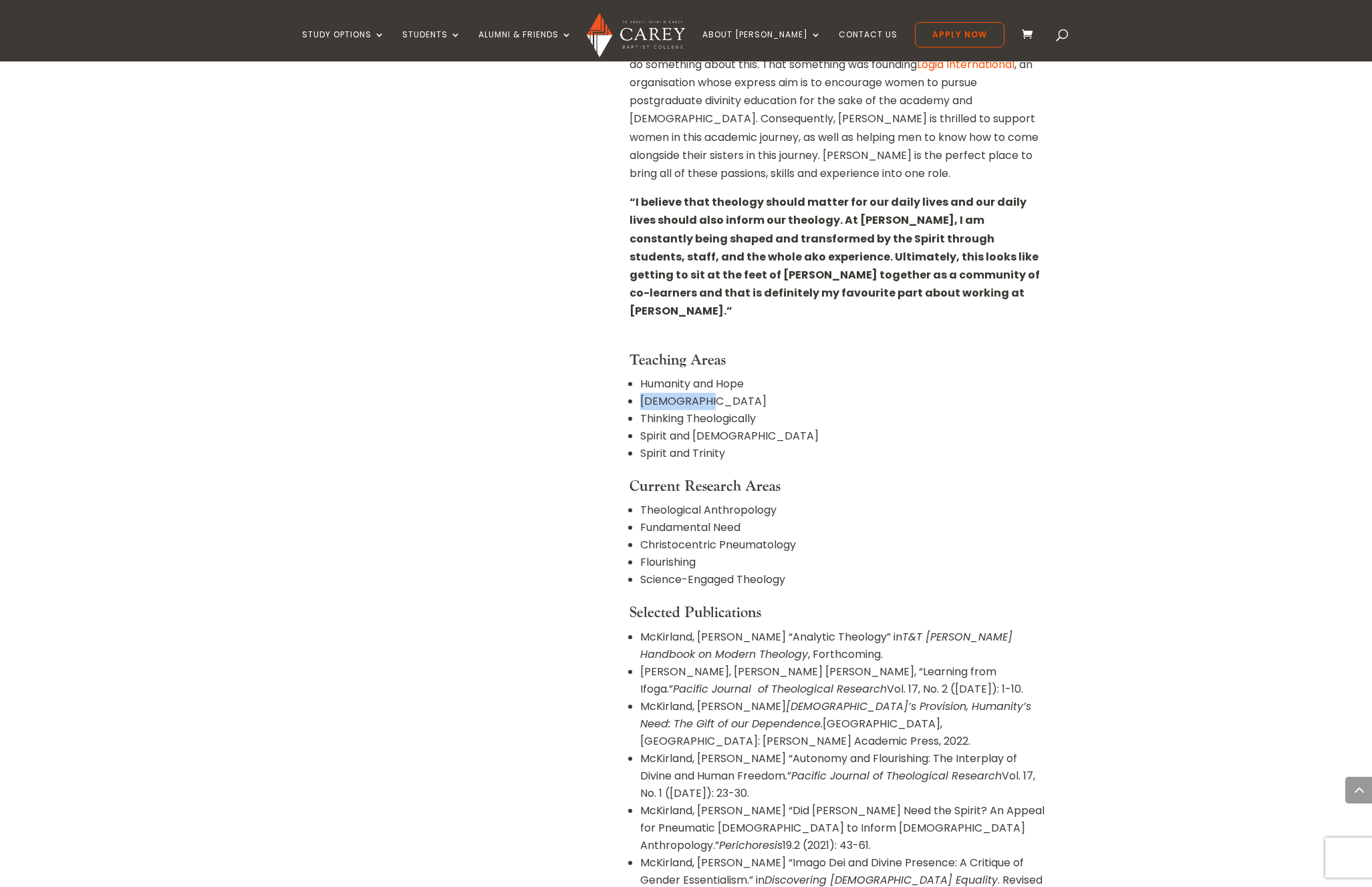
click at [668, 393] on li "Christology" at bounding box center [843, 402] width 406 height 18
click at [667, 375] on li "Humanity and Hope" at bounding box center [843, 384] width 406 height 18
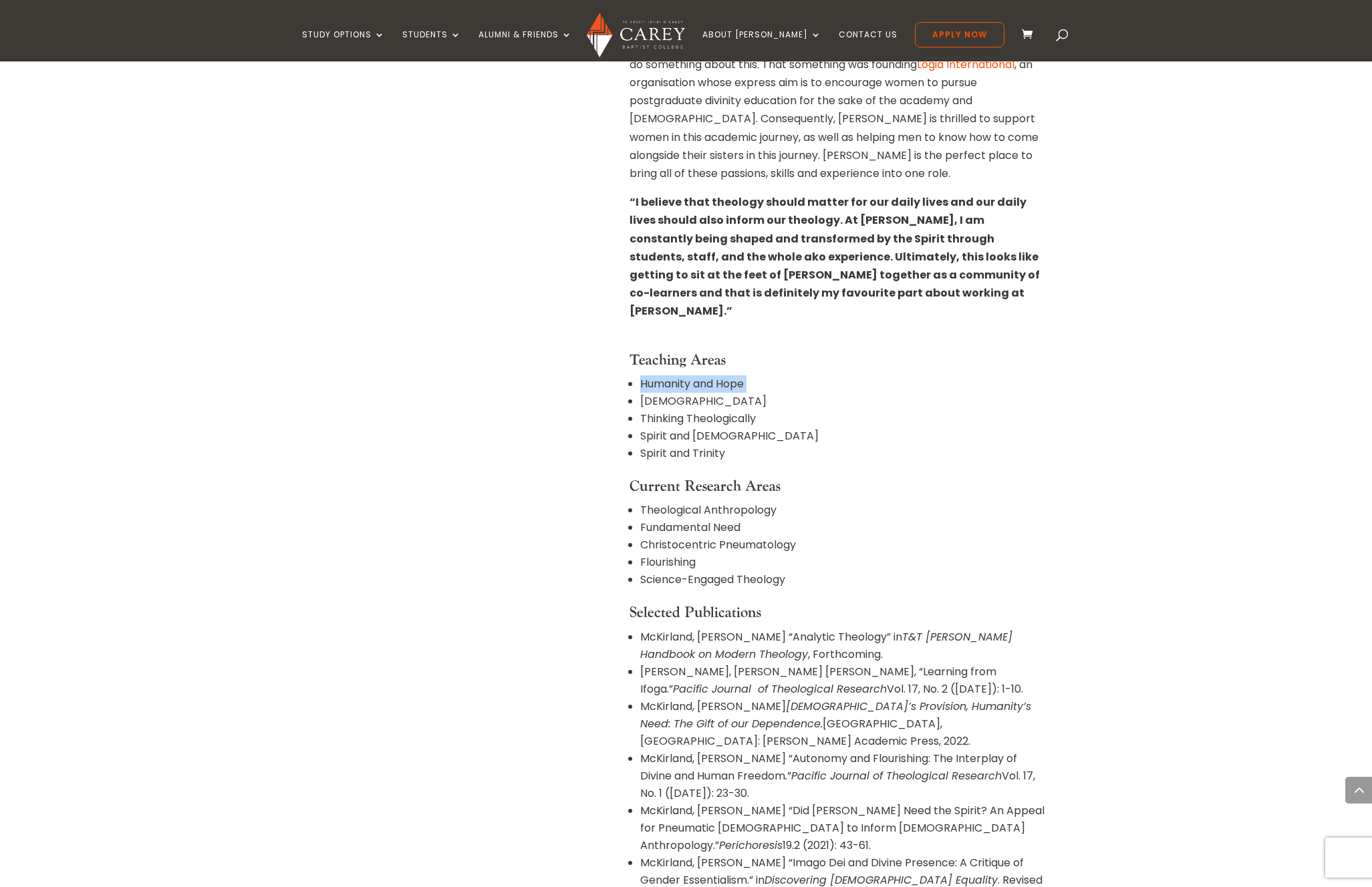
click at [736, 375] on li "Humanity and Hope" at bounding box center [843, 384] width 406 height 18
click at [706, 375] on li "Humanity and Hope" at bounding box center [843, 384] width 406 height 18
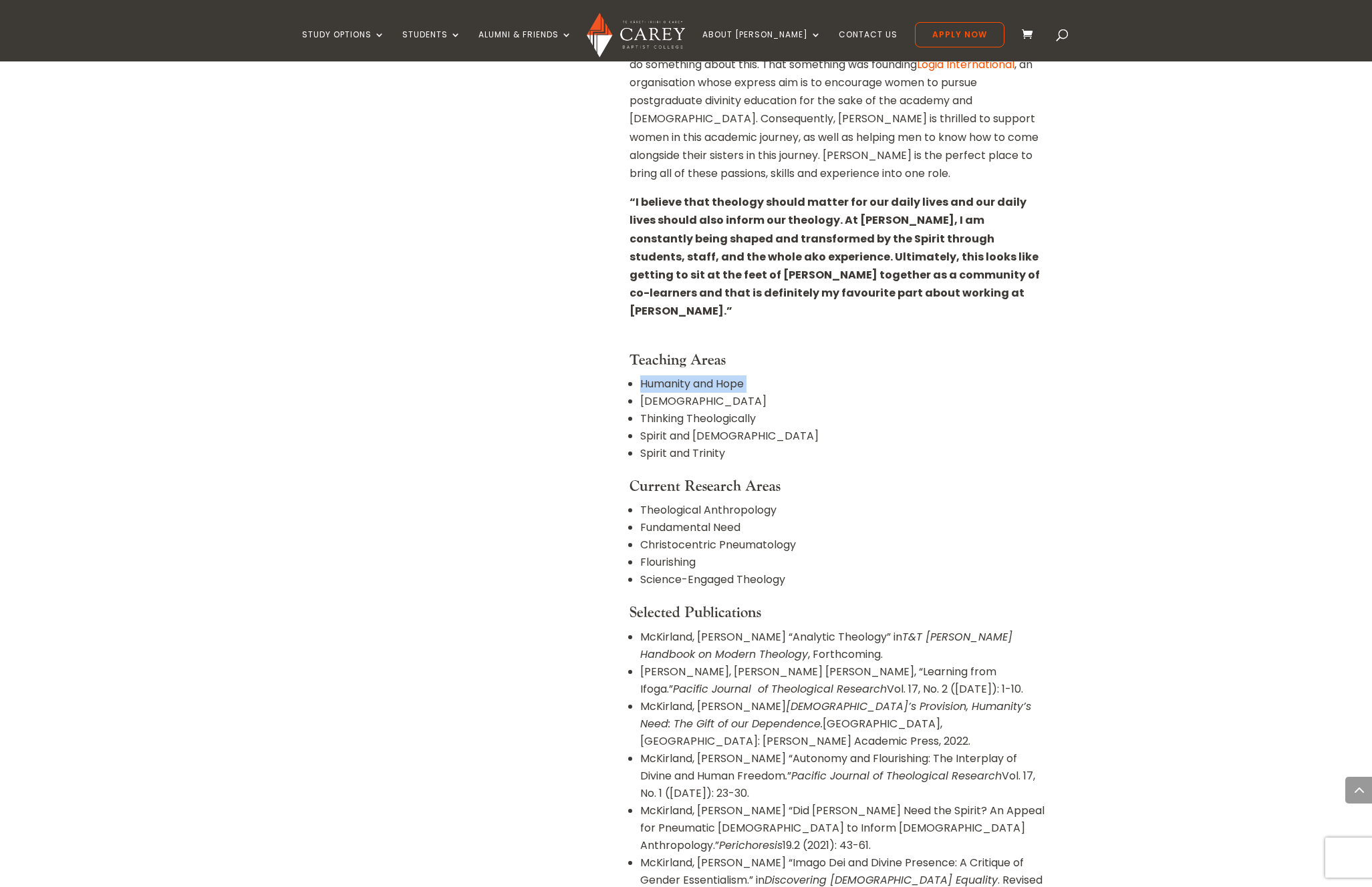
click at [706, 375] on li "Humanity and Hope" at bounding box center [843, 384] width 406 height 18
click at [671, 375] on li "Humanity and Hope" at bounding box center [843, 384] width 406 height 18
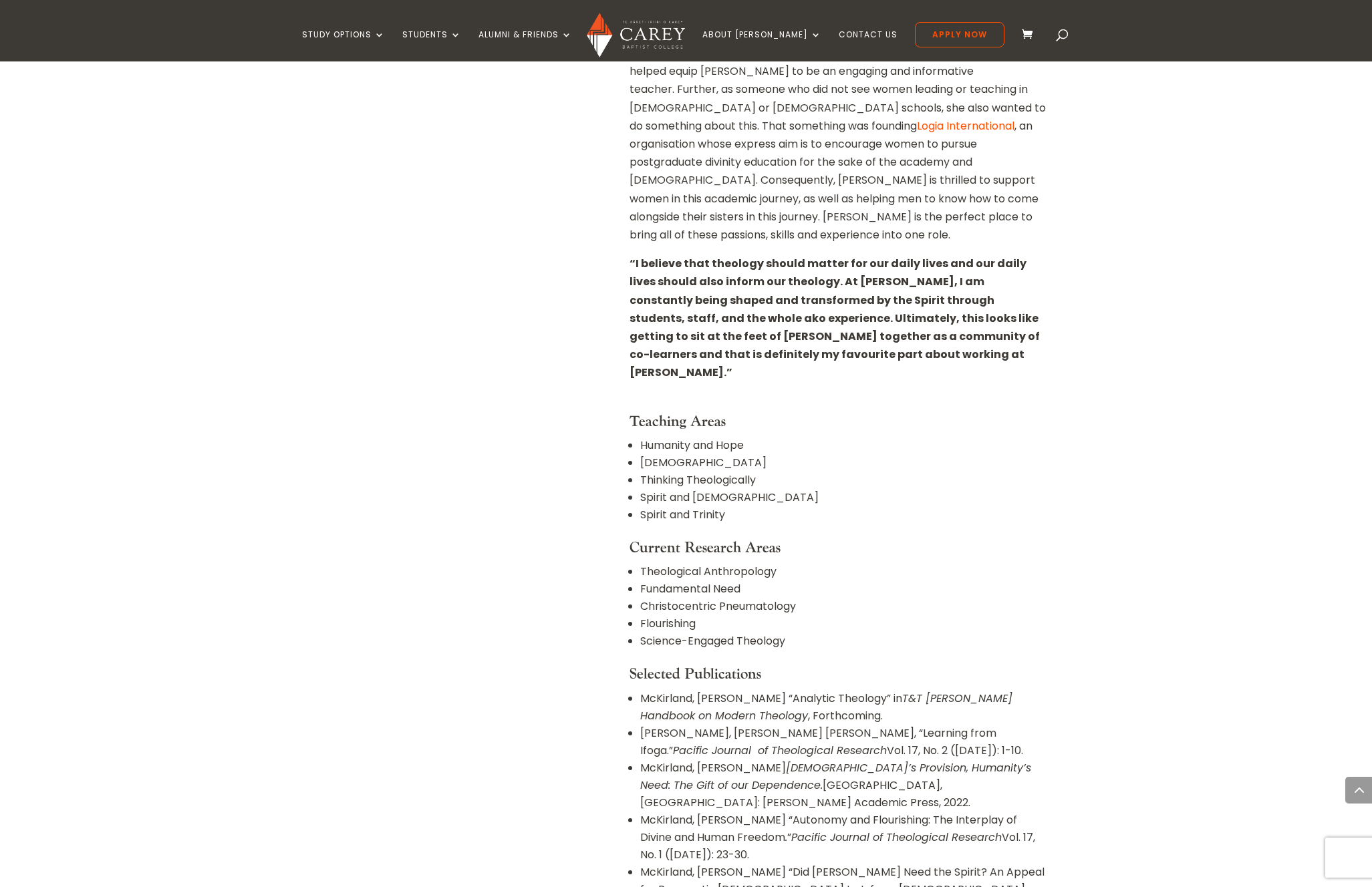
scroll to position [801, 0]
click at [859, 284] on strong "“I believe that theology should matter for our daily lives and our daily lives …" at bounding box center [835, 321] width 410 height 124
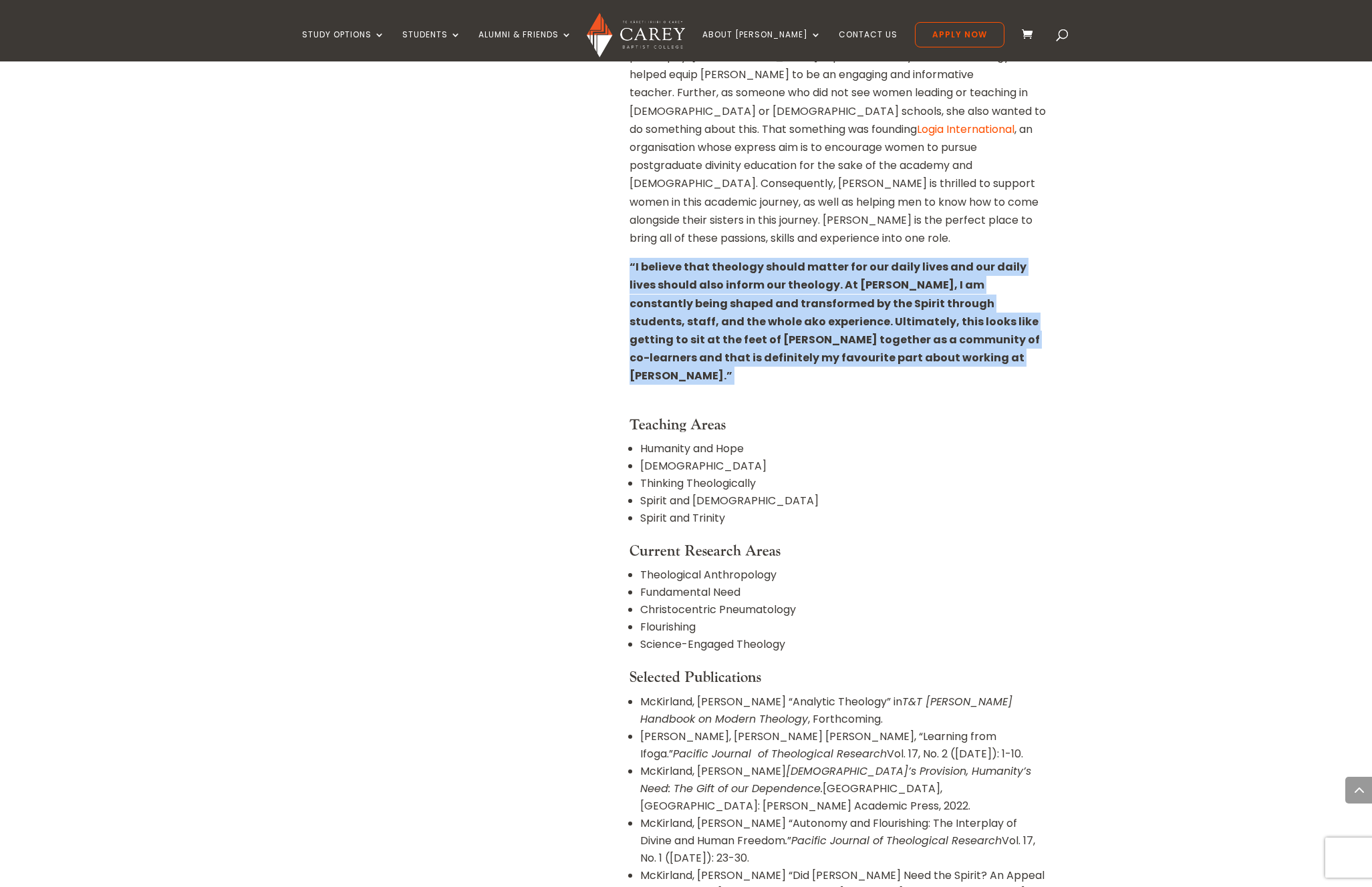
click at [859, 284] on strong "“I believe that theology should matter for our daily lives and our daily lives …" at bounding box center [835, 321] width 410 height 124
click at [785, 287] on strong "“I believe that theology should matter for our daily lives and our daily lives …" at bounding box center [835, 321] width 410 height 124
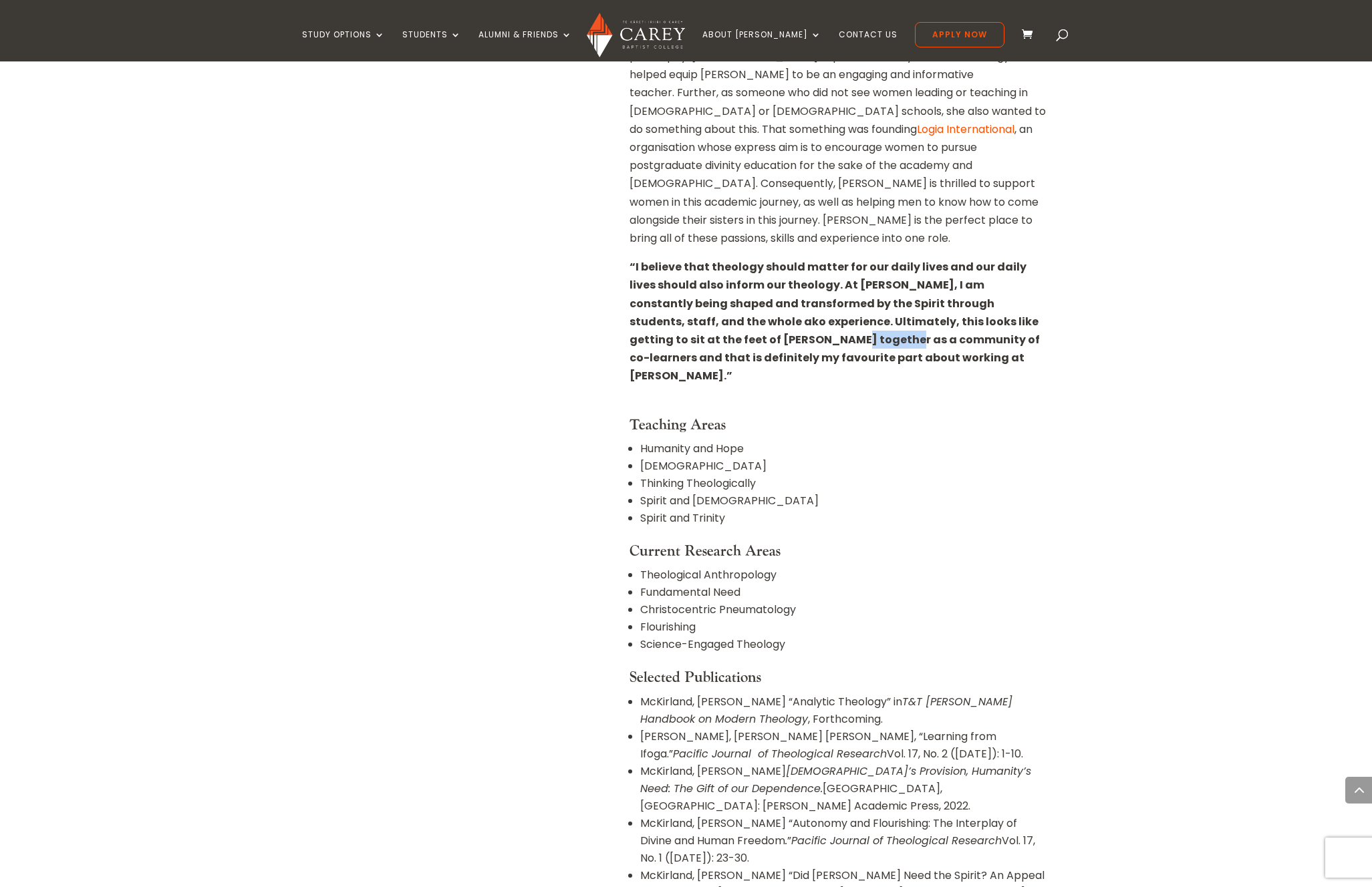
click at [785, 287] on strong "“I believe that theology should matter for our daily lives and our daily lives …" at bounding box center [835, 321] width 410 height 124
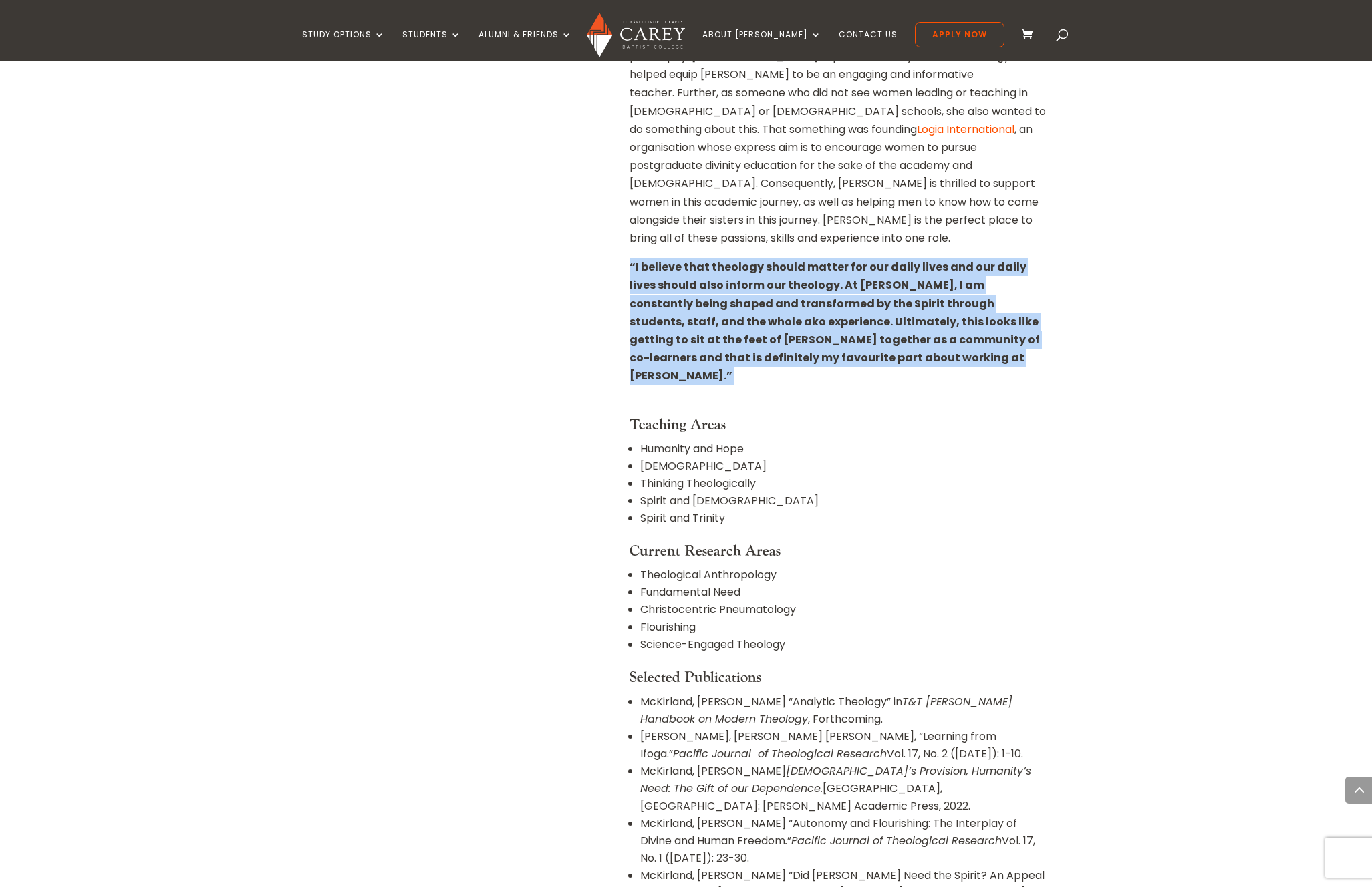
click at [785, 287] on strong "“I believe that theology should matter for our daily lives and our daily lives …" at bounding box center [835, 321] width 410 height 124
click at [762, 287] on strong "“I believe that theology should matter for our daily lives and our daily lives …" at bounding box center [835, 321] width 410 height 124
click at [692, 285] on strong "“I believe that theology should matter for our daily lives and our daily lives …" at bounding box center [835, 321] width 410 height 124
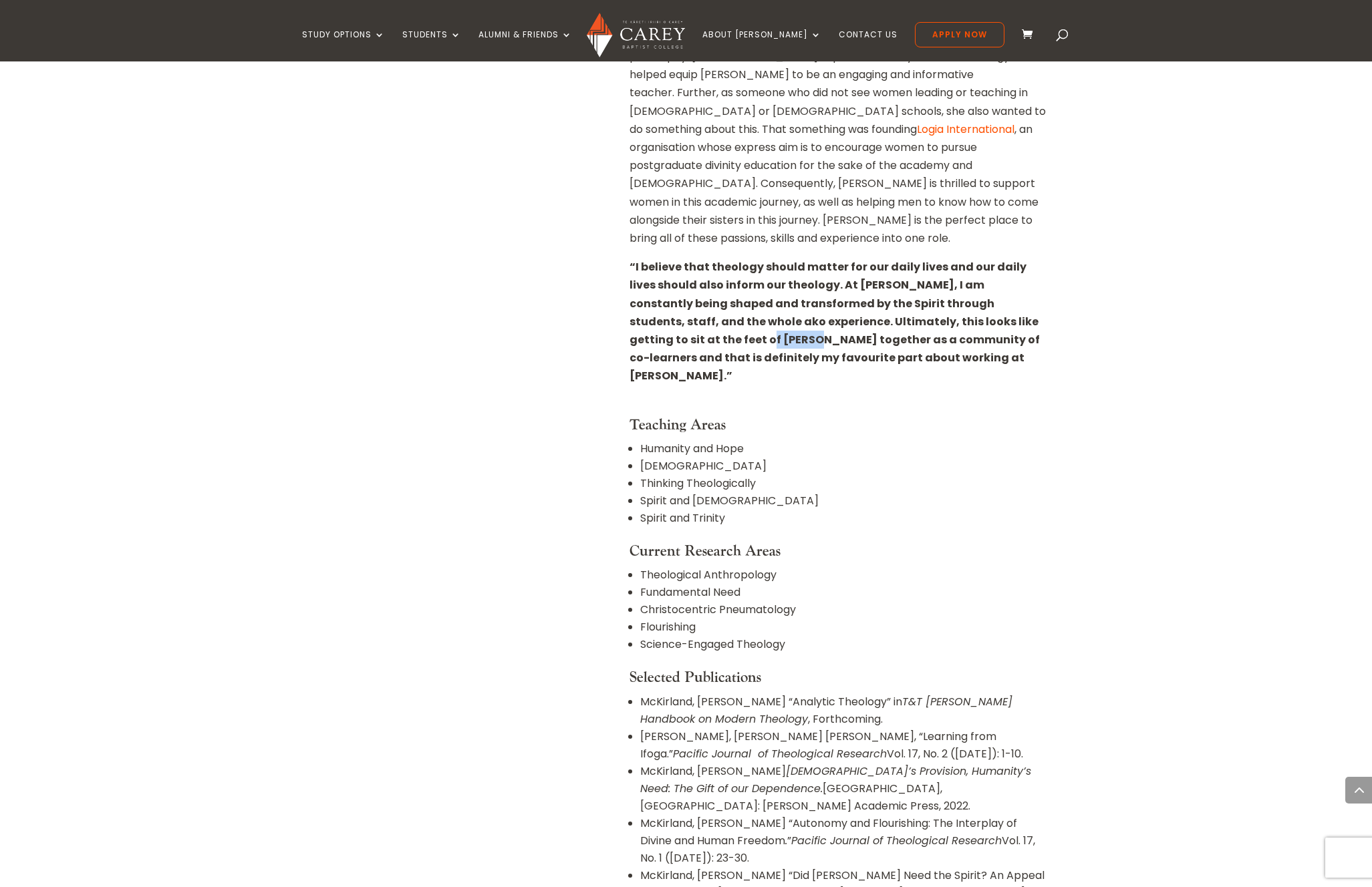
click at [692, 285] on strong "“I believe that theology should matter for our daily lives and our daily lives …" at bounding box center [835, 321] width 410 height 124
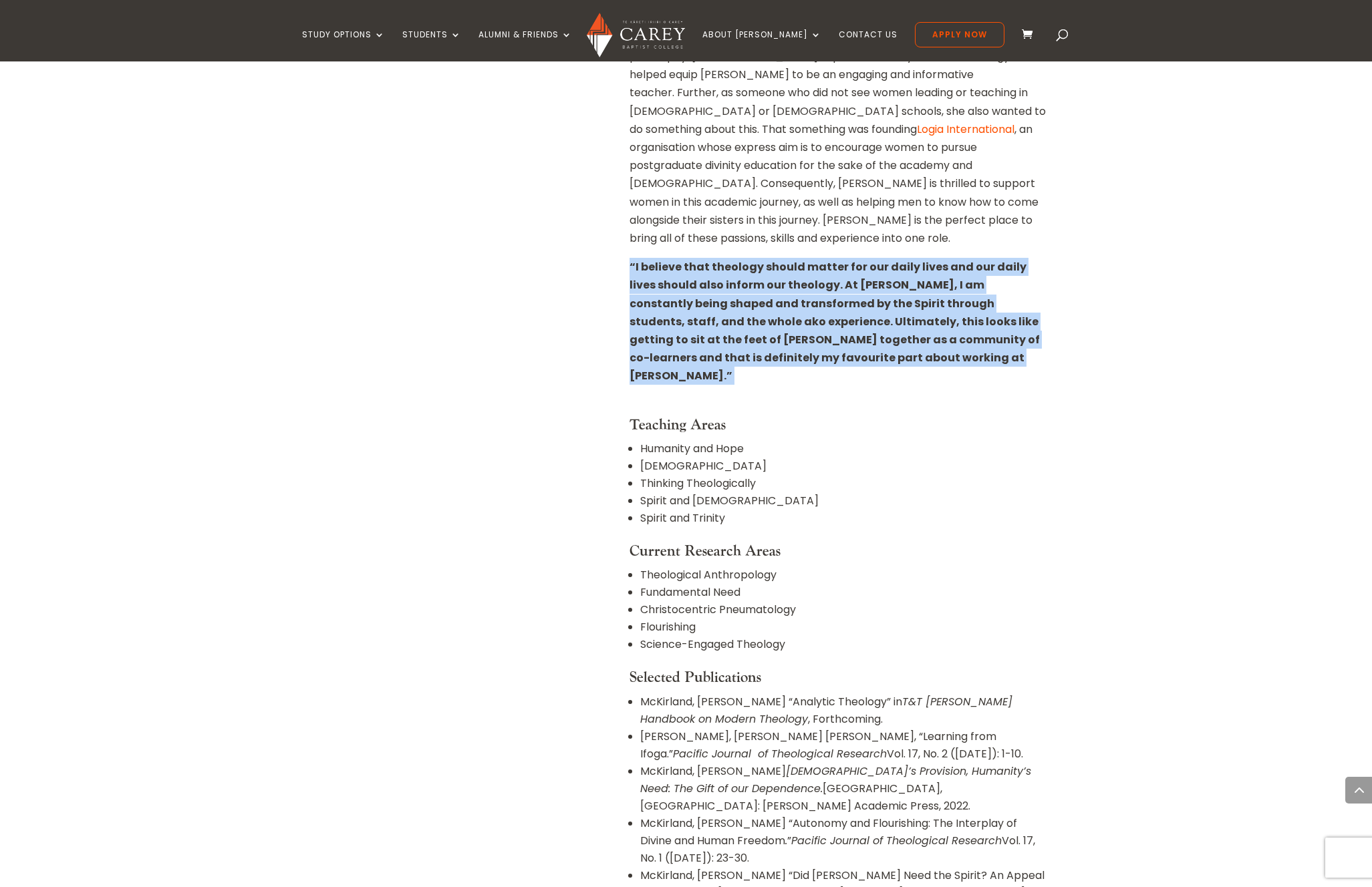
click at [692, 285] on strong "“I believe that theology should matter for our daily lives and our daily lives …" at bounding box center [835, 321] width 410 height 124
click at [761, 284] on strong "“I believe that theology should matter for our daily lives and our daily lives …" at bounding box center [835, 321] width 410 height 124
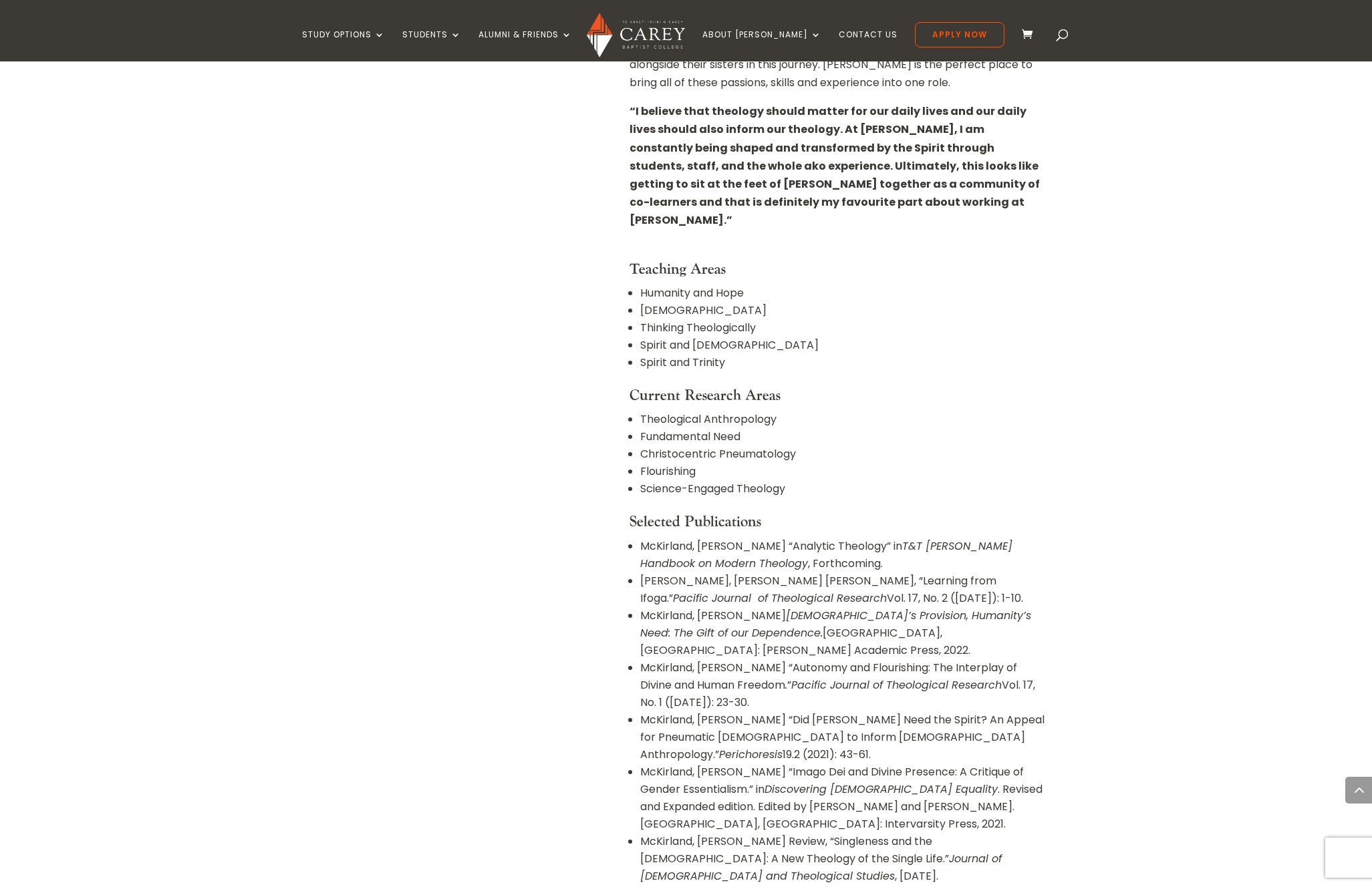
scroll to position [768, 0]
